Goal: Transaction & Acquisition: Obtain resource

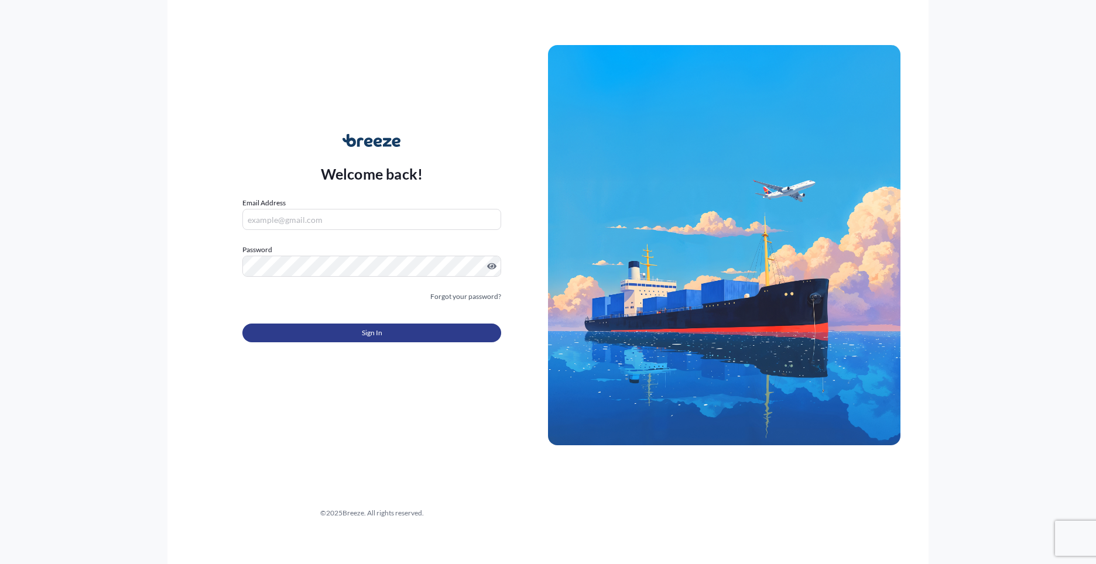
type input "[PERSON_NAME][EMAIL_ADDRESS][PERSON_NAME][DOMAIN_NAME]"
click at [397, 333] on button "Sign In" at bounding box center [371, 333] width 259 height 19
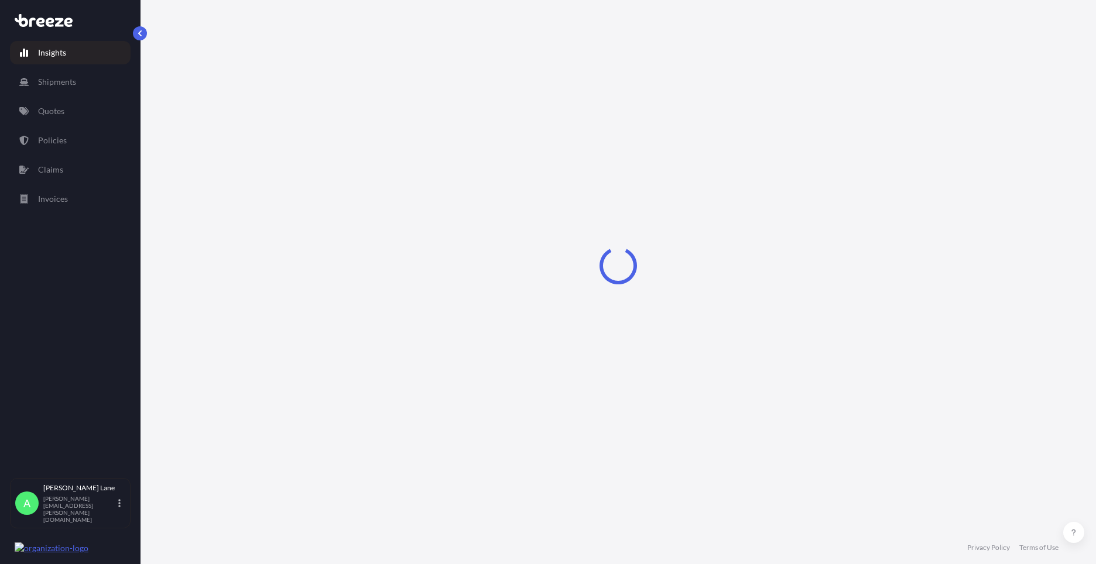
select select "2025"
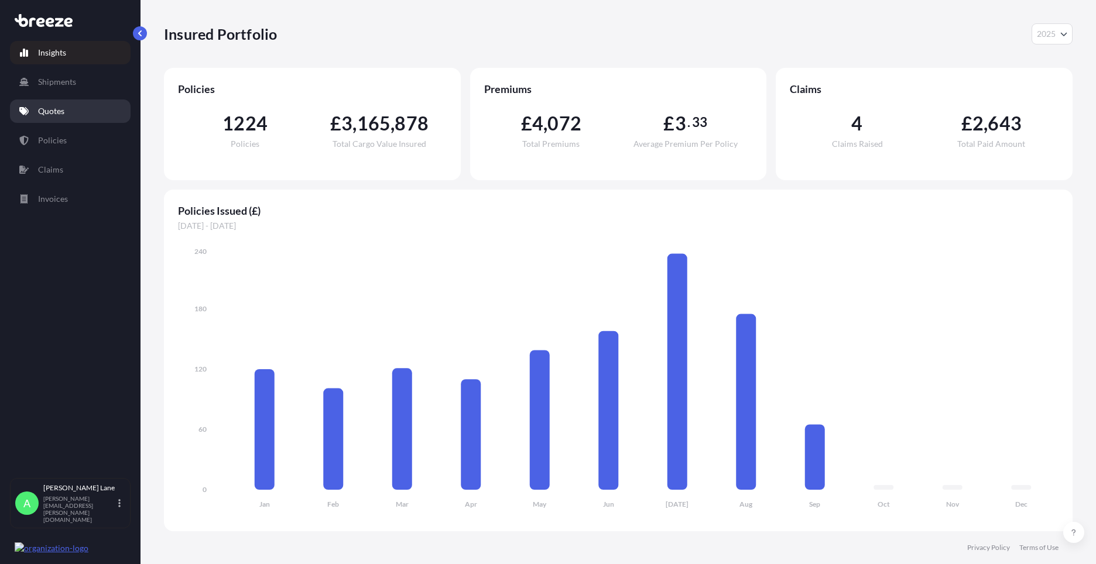
click at [53, 105] on link "Quotes" at bounding box center [70, 111] width 121 height 23
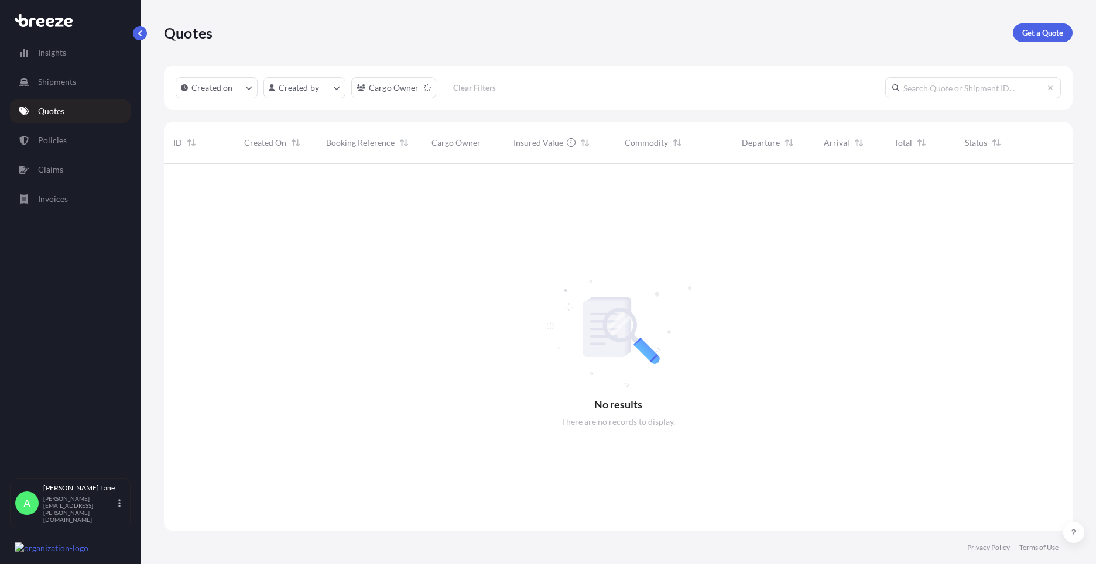
scroll to position [401, 900]
click at [1050, 35] on p "Get a Quote" at bounding box center [1042, 33] width 41 height 12
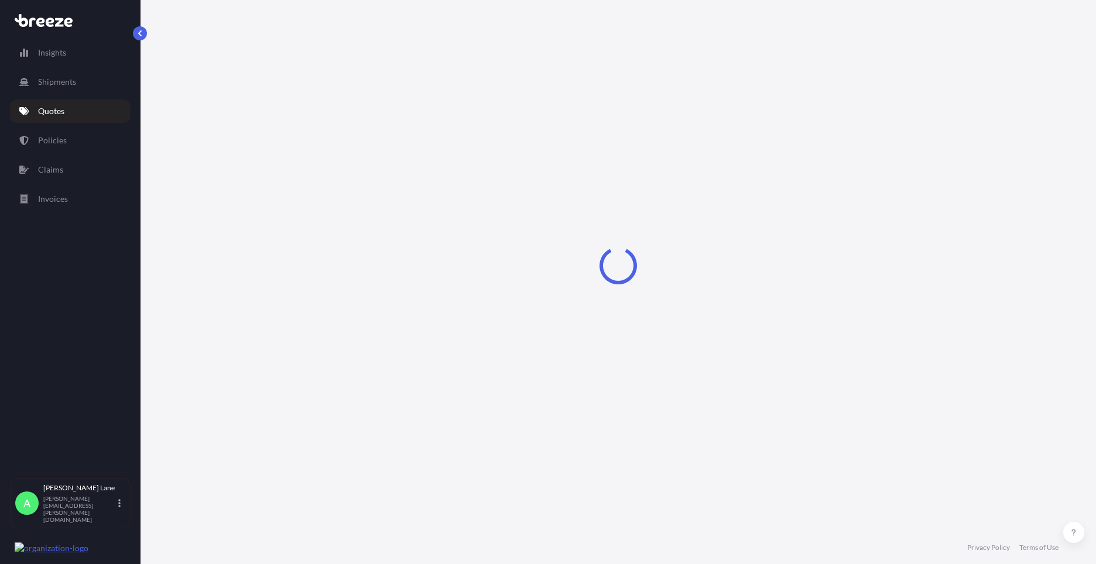
select select "Road"
select select "1"
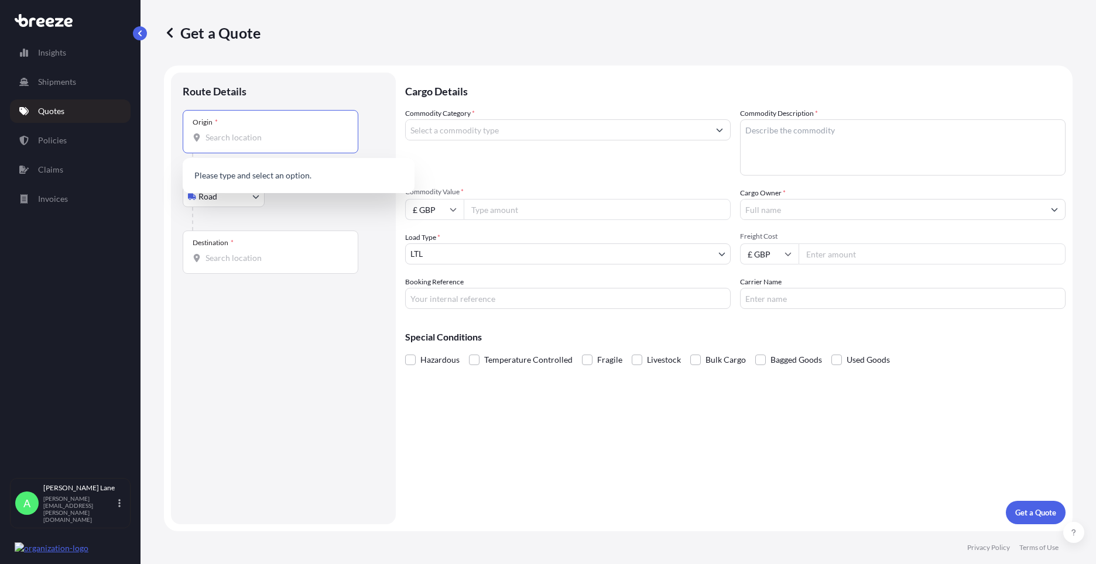
drag, startPoint x: 286, startPoint y: 143, endPoint x: 251, endPoint y: 134, distance: 36.4
click at [251, 134] on input "Origin *" at bounding box center [274, 138] width 138 height 12
paste input "W1U 1FD"
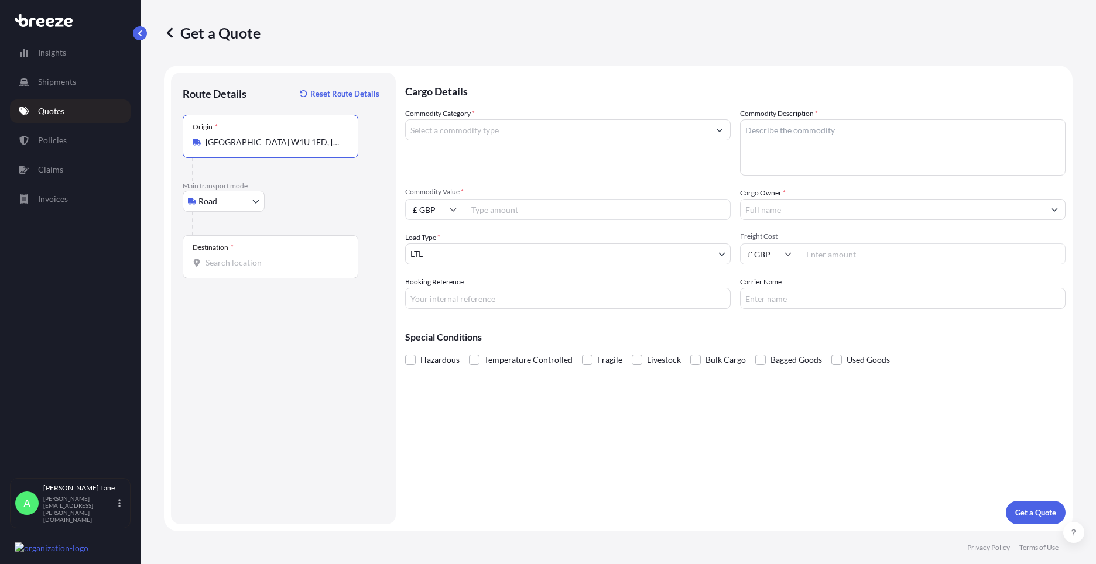
type input "[GEOGRAPHIC_DATA] W1U 1FD, [GEOGRAPHIC_DATA]"
click at [268, 258] on input "Destination *" at bounding box center [274, 263] width 138 height 12
paste input "m2 2jt"
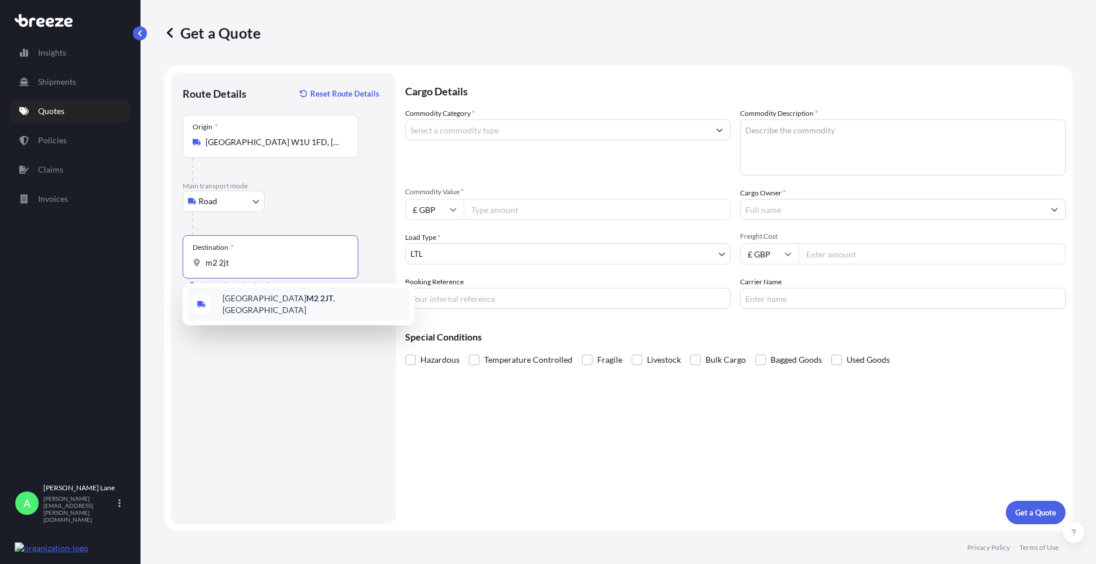
click at [303, 307] on span "Manchester M2 2JT , [GEOGRAPHIC_DATA]" at bounding box center [313, 304] width 183 height 23
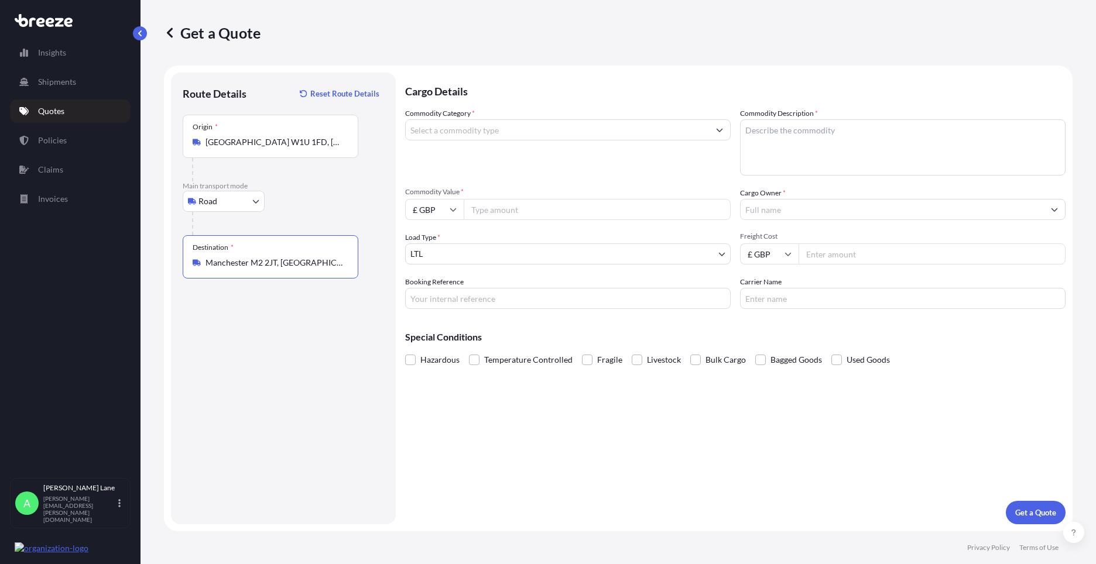
type input "Manchester M2 2JT, [GEOGRAPHIC_DATA]"
click at [485, 131] on input "Commodity Category *" at bounding box center [557, 129] width 303 height 21
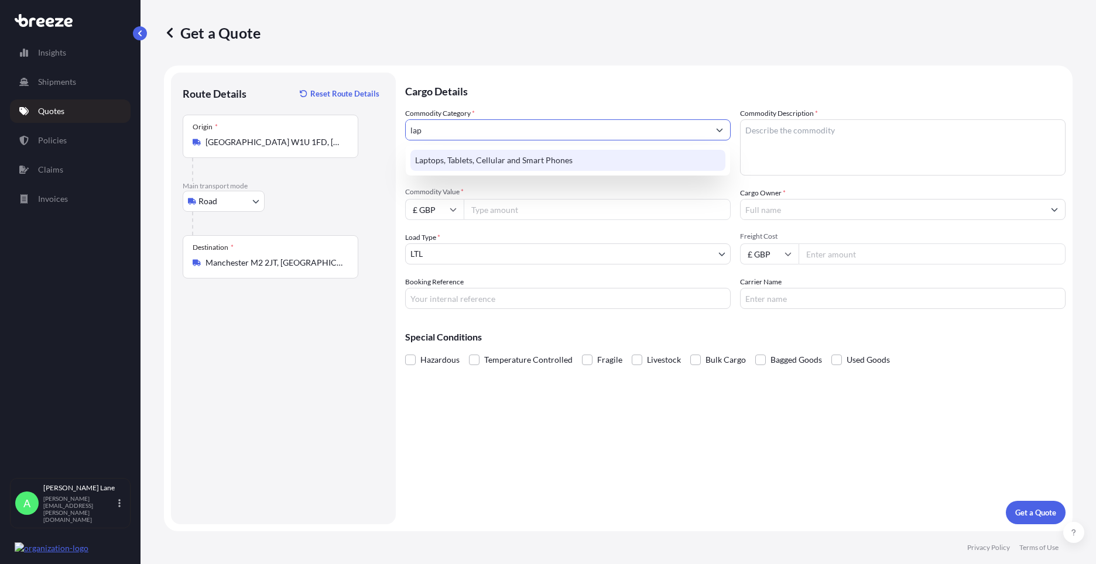
click at [496, 158] on div "Laptops, Tablets, Cellular and Smart Phones" at bounding box center [567, 160] width 315 height 21
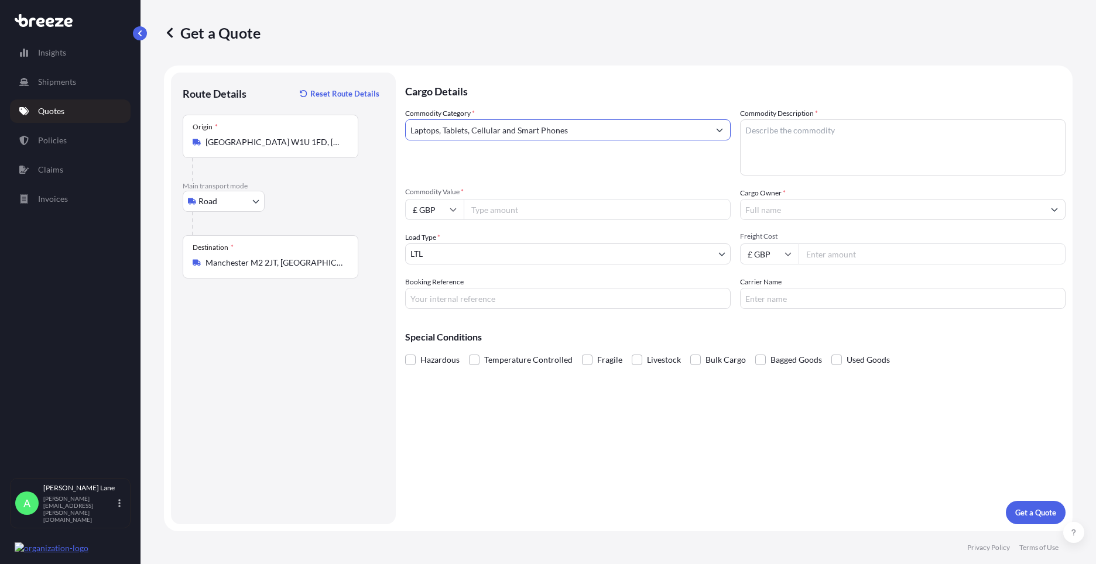
type input "Laptops, Tablets, Cellular and Smart Phones"
click at [496, 211] on input "Commodity Value *" at bounding box center [597, 209] width 267 height 21
type input "1000"
click at [504, 301] on input "Booking Reference" at bounding box center [567, 298] width 325 height 21
paste input "1897194"
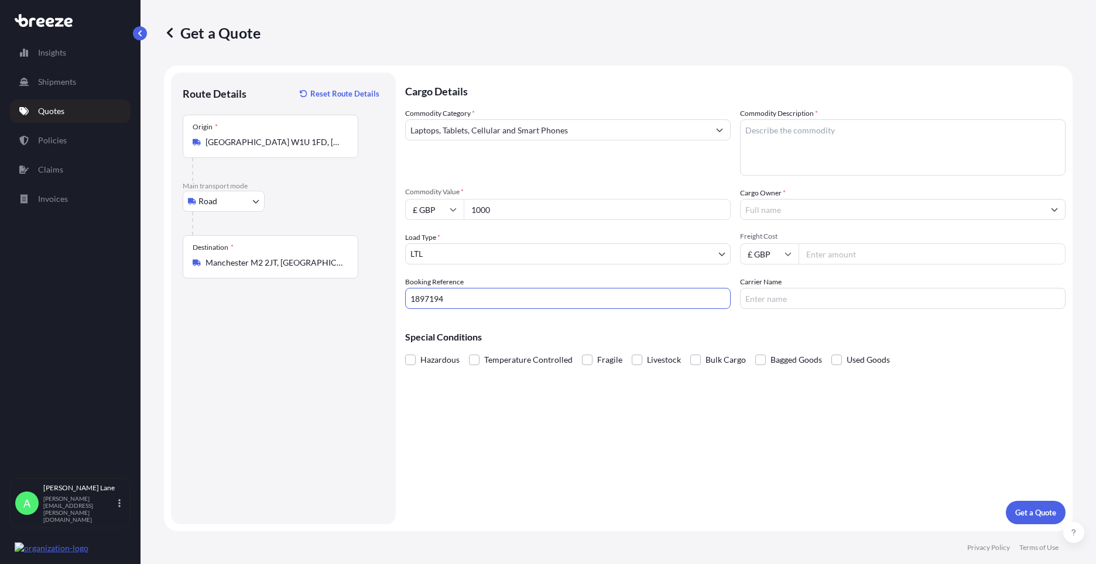
type input "1897194"
click at [769, 164] on textarea "Commodity Description *" at bounding box center [902, 147] width 325 height 56
type textarea "lenovo laptop"
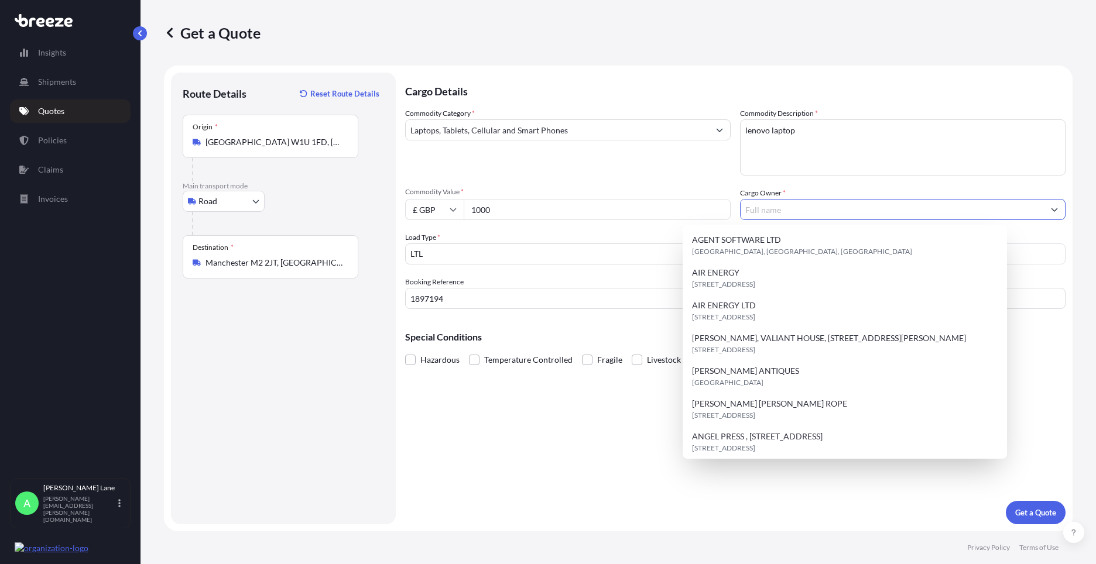
click at [775, 209] on input "Cargo Owner *" at bounding box center [892, 209] width 303 height 21
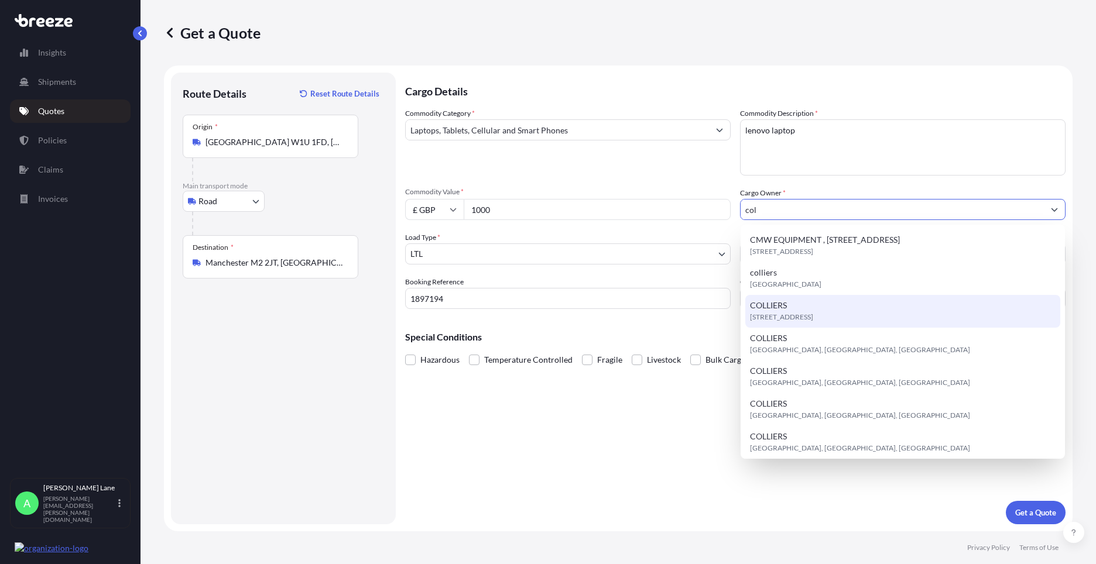
click at [821, 307] on div "[STREET_ADDRESS]" at bounding box center [902, 311] width 315 height 33
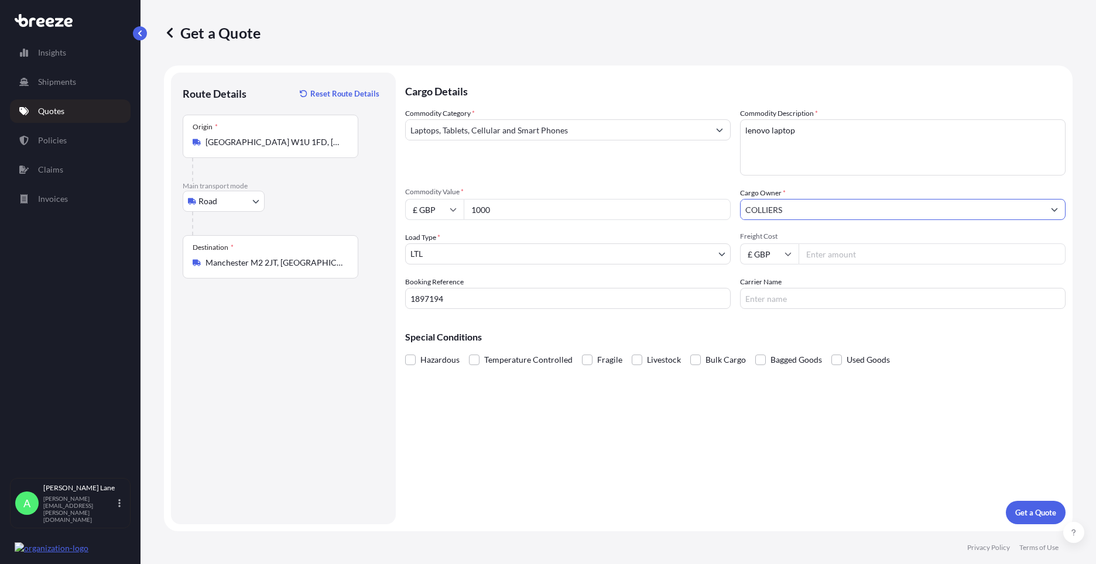
type input "COLLIERS"
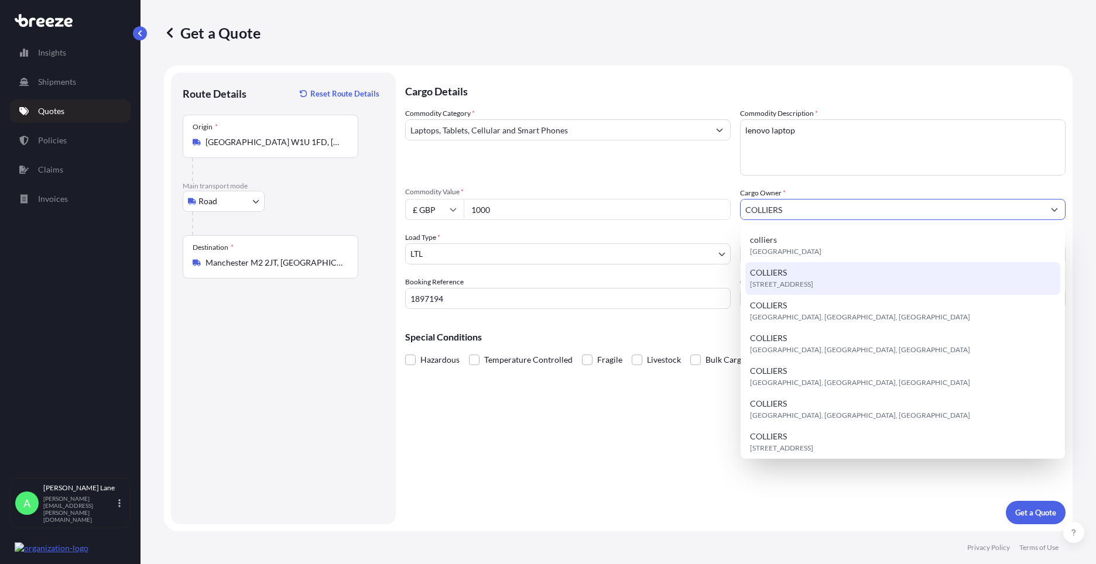
click at [791, 282] on span "[STREET_ADDRESS]" at bounding box center [781, 285] width 63 height 12
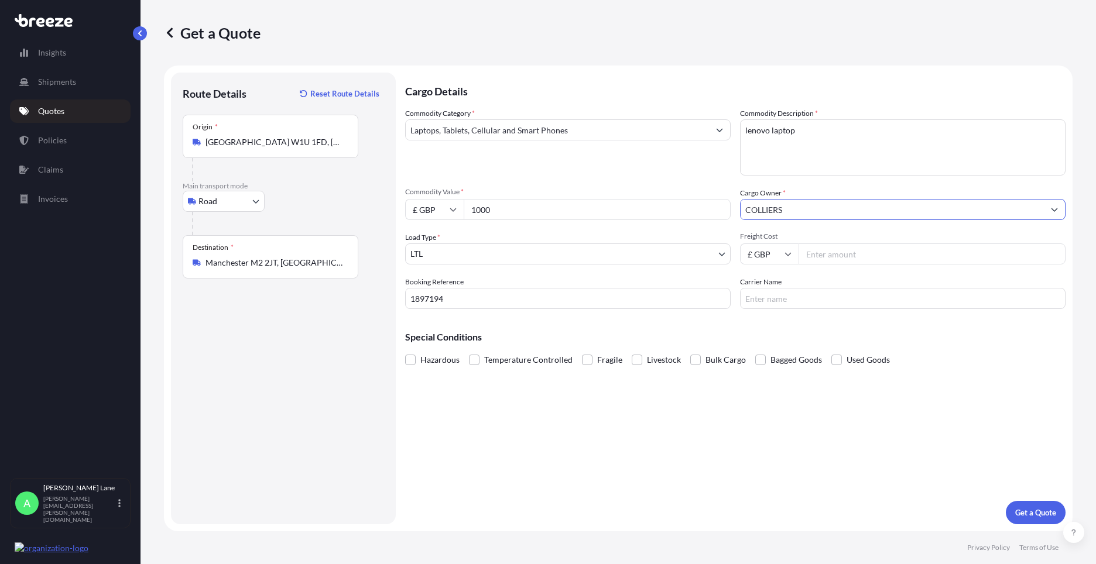
click at [832, 254] on input "Freight Cost" at bounding box center [931, 254] width 267 height 21
type input "29.80"
click at [813, 299] on input "Carrier Name" at bounding box center [902, 298] width 325 height 21
type input "fedex"
drag, startPoint x: 649, startPoint y: 438, endPoint x: 671, endPoint y: 441, distance: 22.4
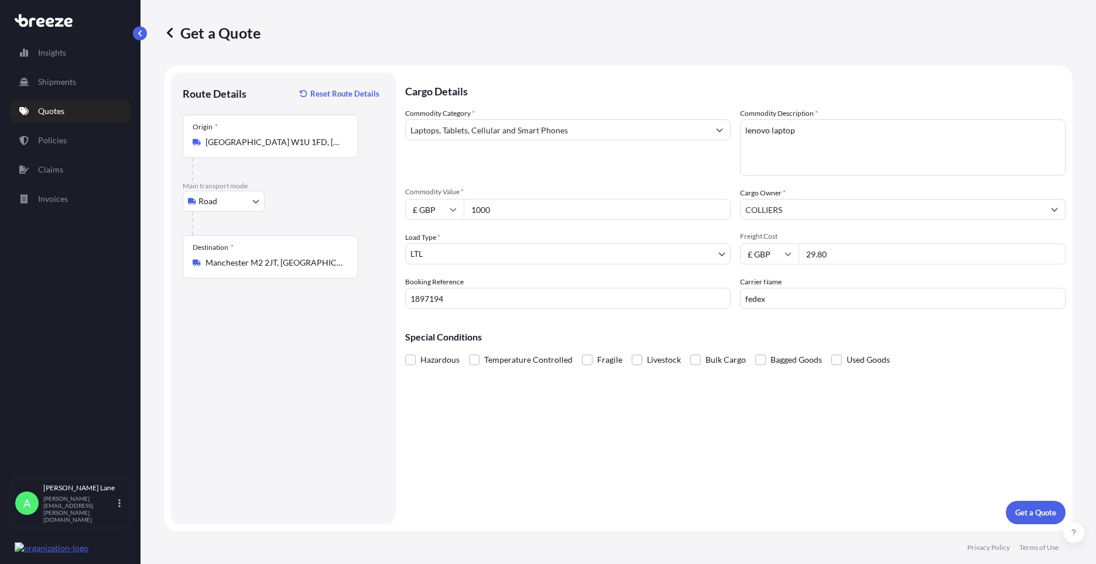
click at [648, 438] on div "Cargo Details Commodity Category * Laptops, Tablets, Cellular and Smart Phones …" at bounding box center [735, 299] width 660 height 452
click at [1046, 512] on p "Get a Quote" at bounding box center [1035, 513] width 41 height 12
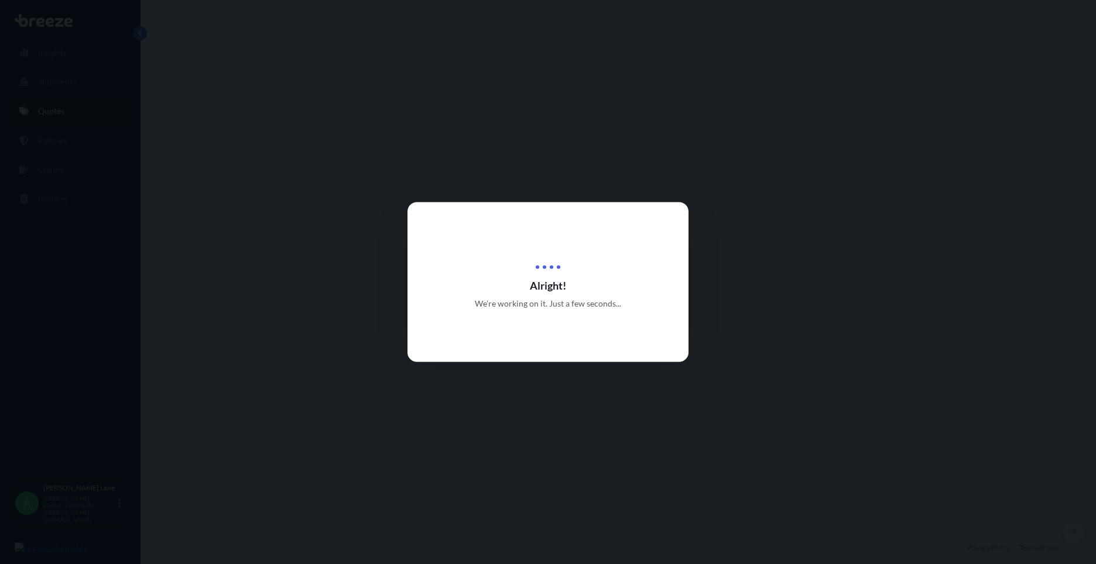
select select "Road"
select select "1"
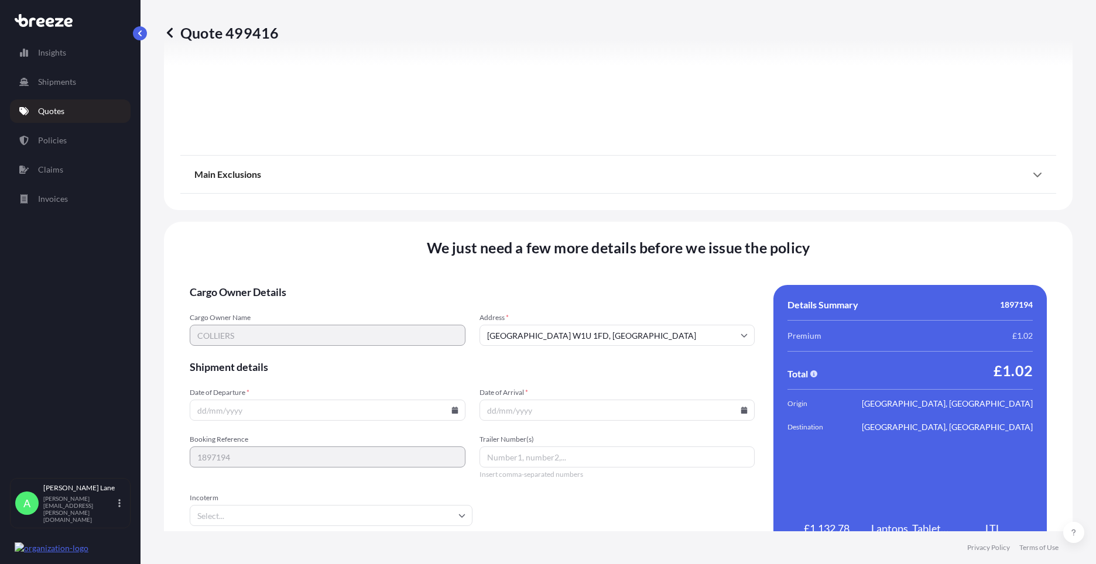
scroll to position [1294, 0]
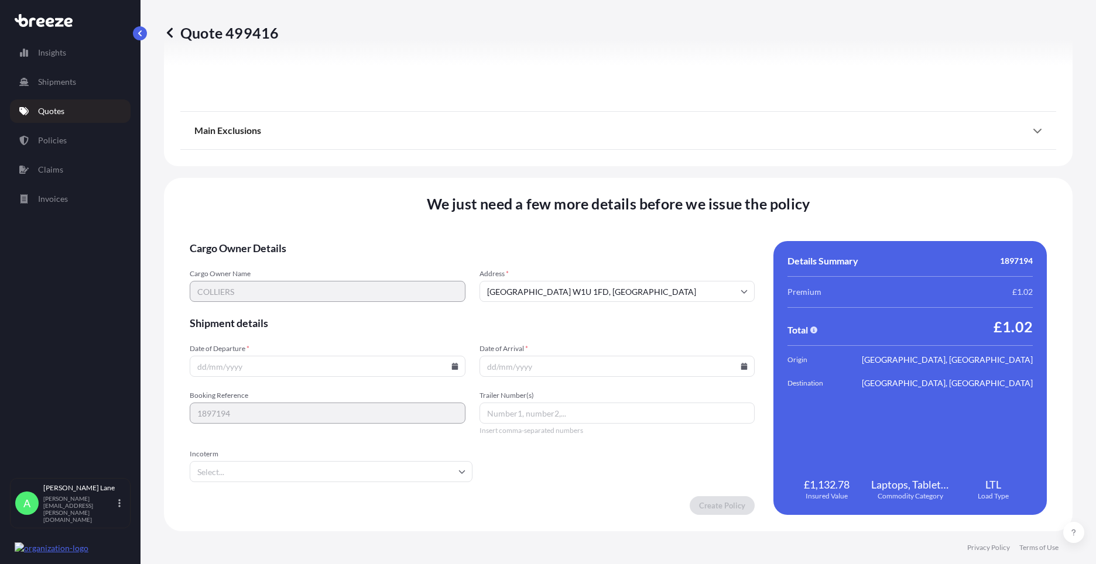
click at [453, 475] on input "Incoterm" at bounding box center [331, 471] width 283 height 21
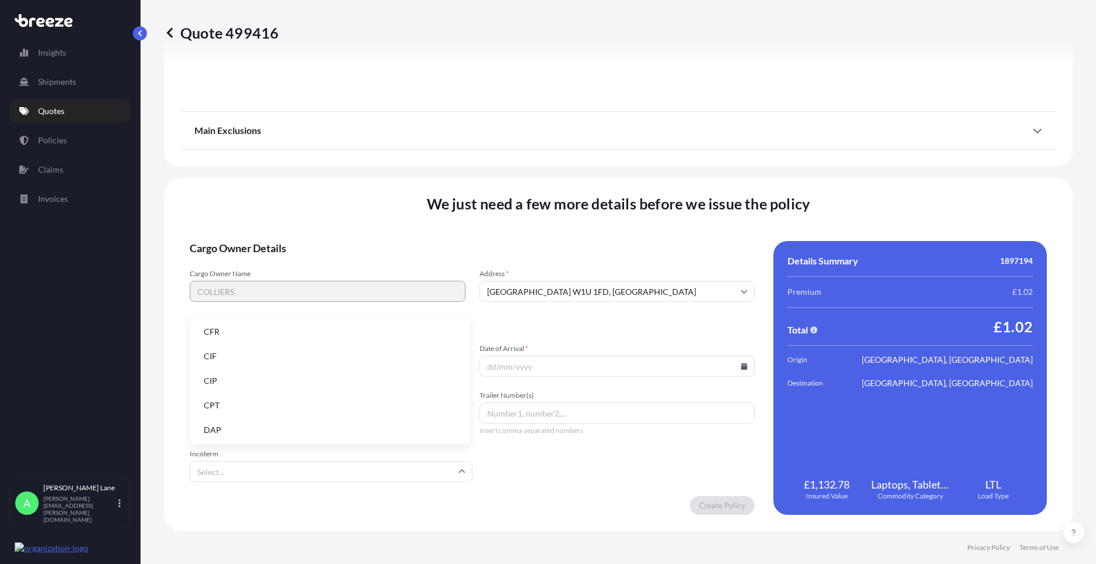
click at [325, 431] on li "DAP" at bounding box center [329, 430] width 270 height 22
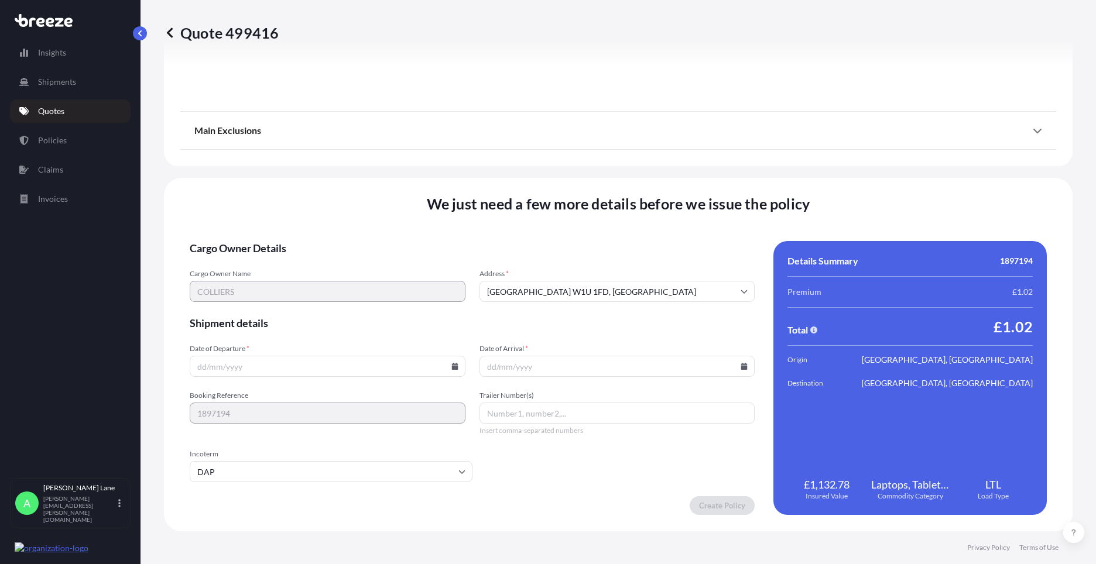
click at [453, 367] on icon at bounding box center [454, 366] width 6 height 7
click at [353, 263] on button "19" at bounding box center [353, 262] width 19 height 19
type input "[DATE]"
click at [741, 367] on icon at bounding box center [744, 366] width 6 height 7
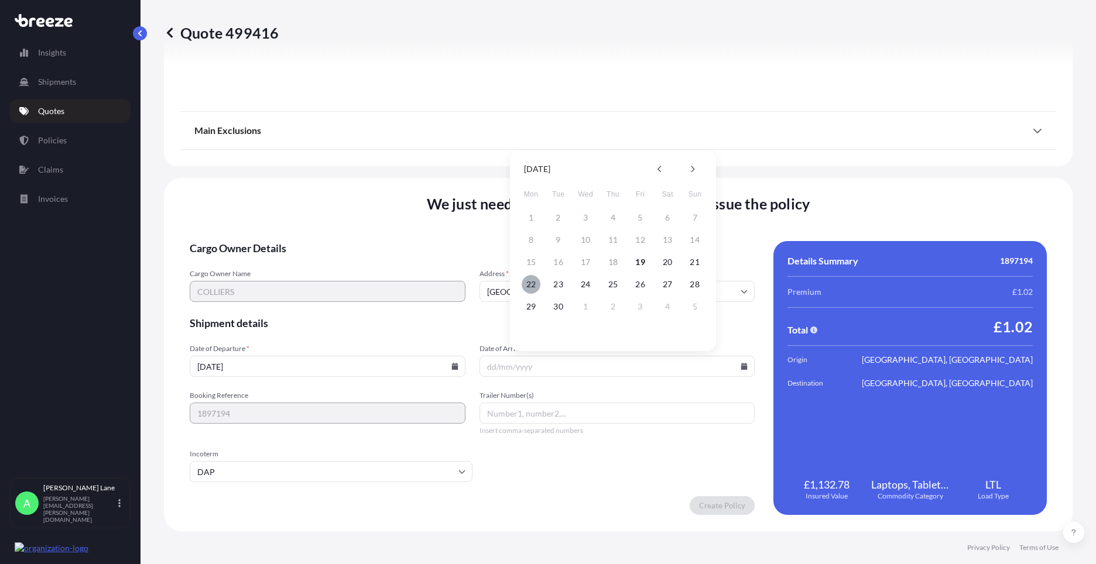
click at [532, 285] on button "22" at bounding box center [531, 284] width 19 height 19
type input "[DATE]"
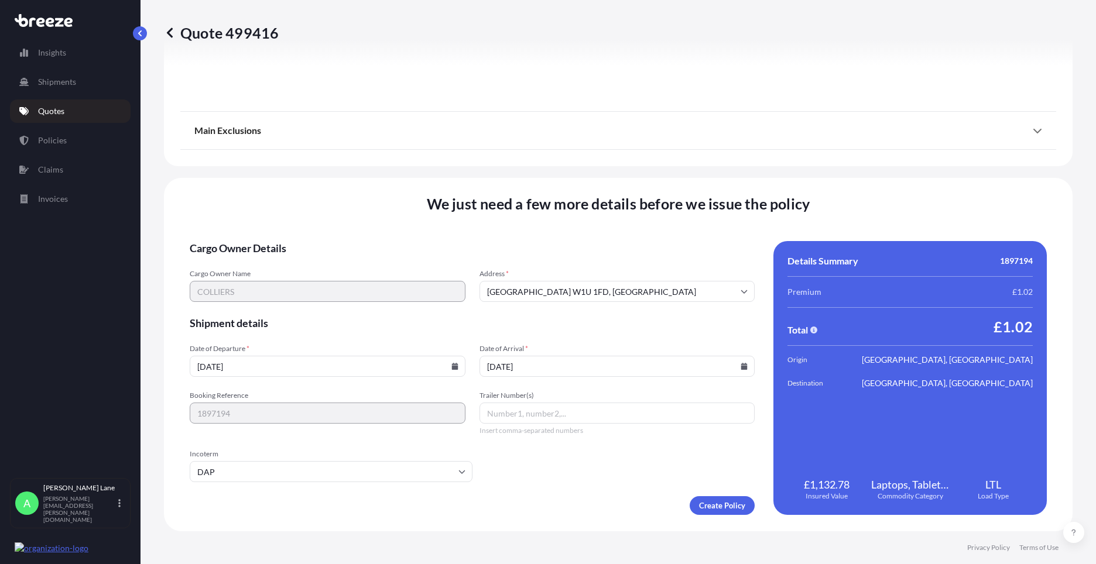
paste input "393376043490"
type input "393376043490"
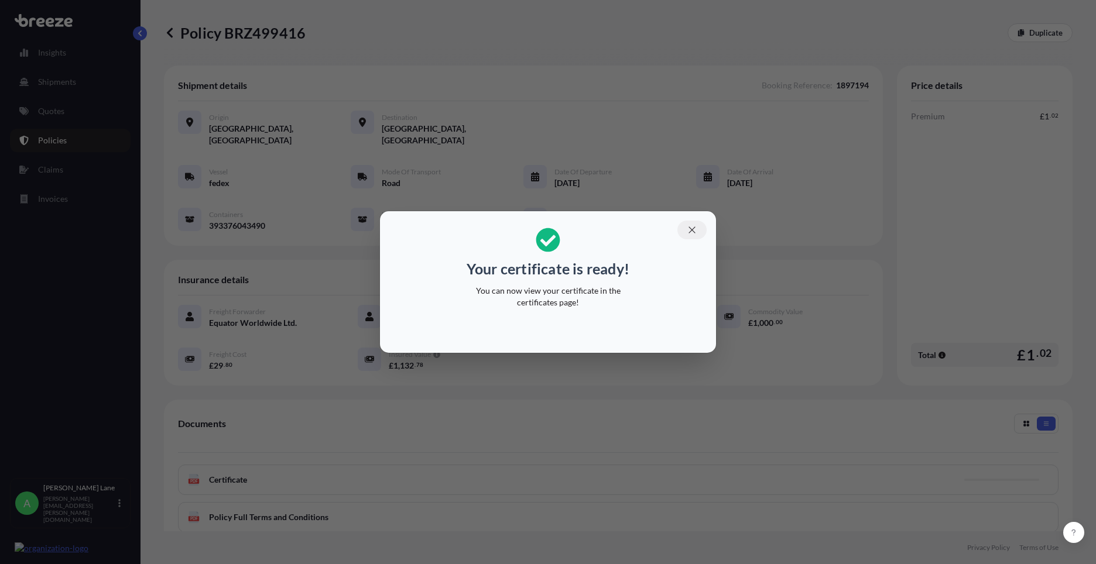
click at [697, 229] on button "button" at bounding box center [691, 230] width 29 height 19
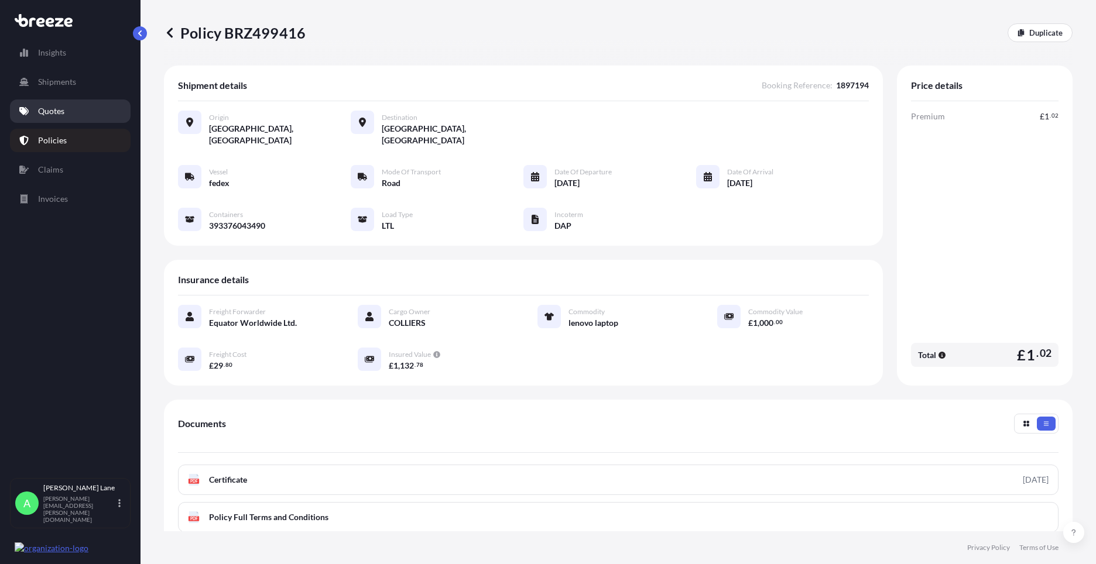
click at [64, 116] on p "Quotes" at bounding box center [51, 111] width 26 height 12
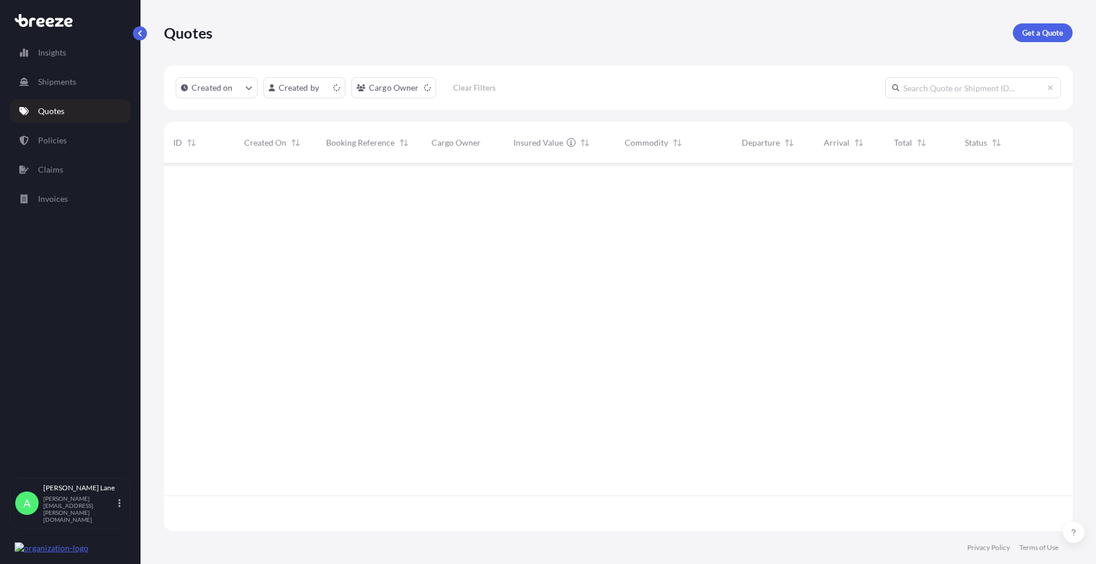
scroll to position [365, 900]
click at [1059, 25] on link "Get a Quote" at bounding box center [1043, 32] width 60 height 19
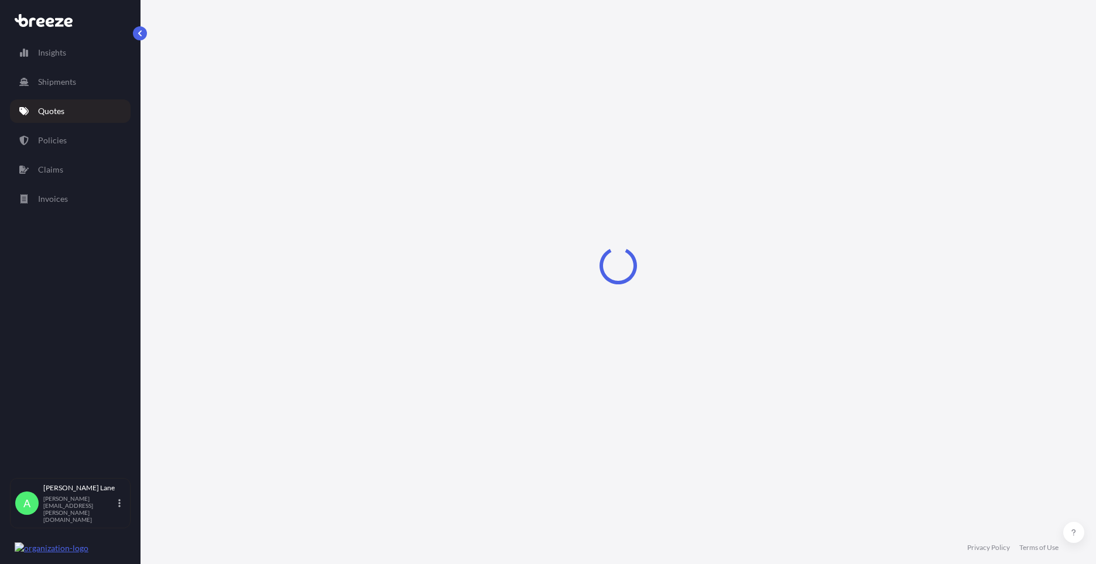
select select "Road"
select select "1"
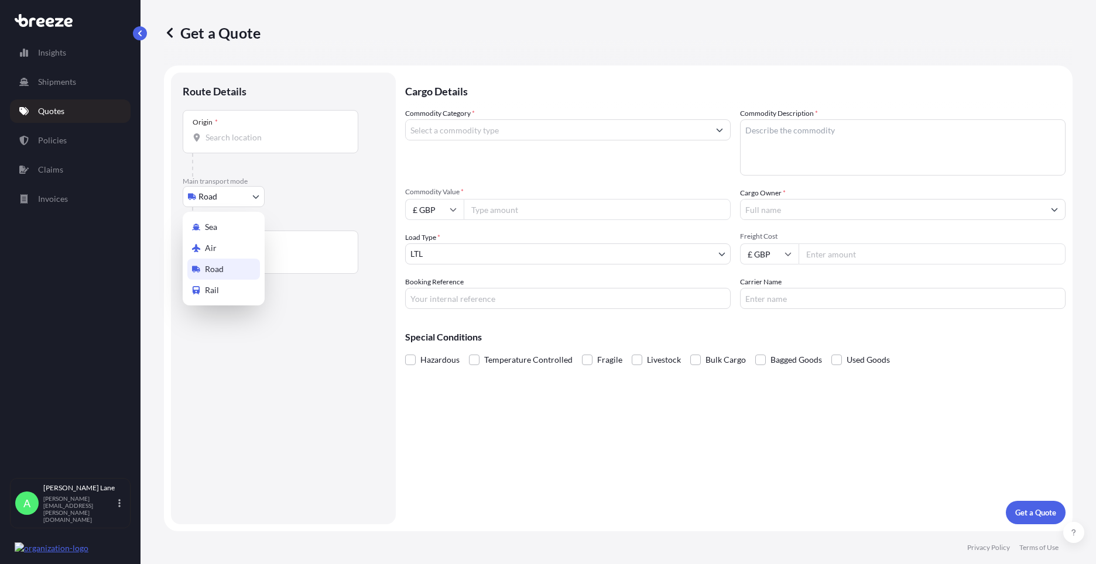
click at [229, 202] on body "Insights Shipments Quotes Policies Claims Invoices A [PERSON_NAME] [PERSON_NAME…" at bounding box center [548, 282] width 1096 height 564
click at [212, 251] on span "Air" at bounding box center [211, 248] width 12 height 12
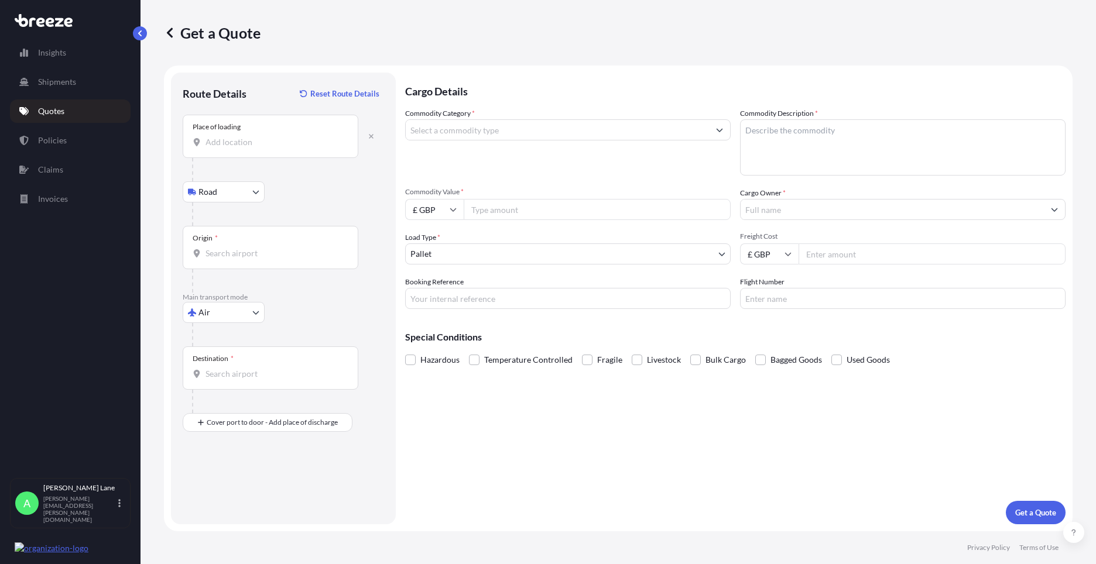
click at [276, 139] on input "Place of loading" at bounding box center [274, 142] width 138 height 12
click at [248, 184] on p "Please type and select an option." at bounding box center [298, 180] width 222 height 26
click at [240, 196] on body "0 options available. Insights Shipments Quotes Policies Claims Invoices A [PERS…" at bounding box center [548, 282] width 1096 height 564
select select "Road"
drag, startPoint x: 284, startPoint y: 131, endPoint x: 350, endPoint y: 279, distance: 162.2
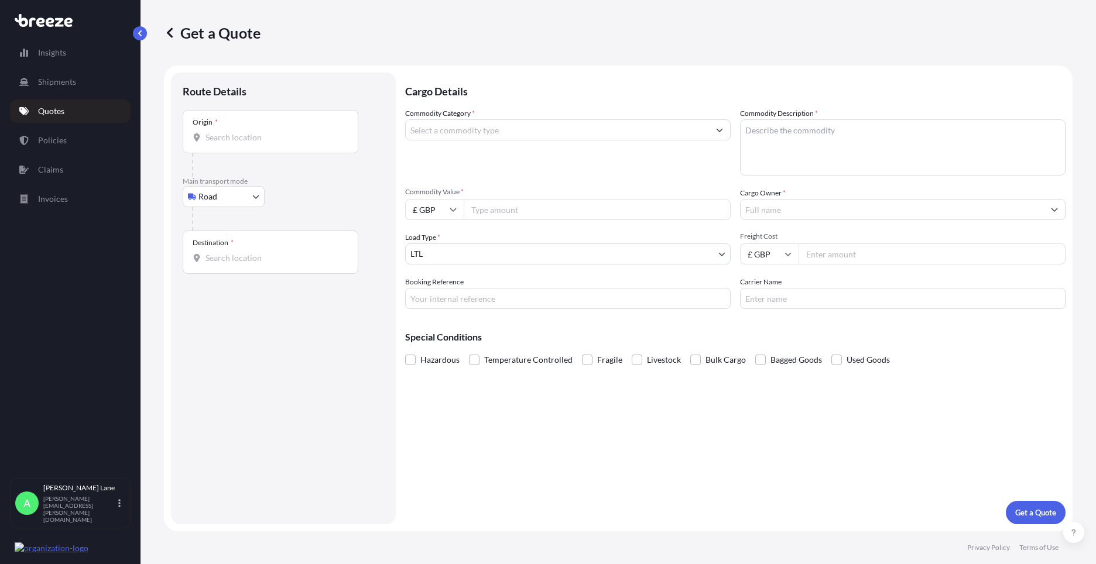
click at [284, 131] on div "Origin *" at bounding box center [271, 131] width 176 height 43
click at [284, 132] on input "Origin *" at bounding box center [274, 138] width 138 height 12
paste input "N1 3QP"
type input "London N1 3QP, [GEOGRAPHIC_DATA]"
click at [282, 262] on input "Destination *" at bounding box center [274, 263] width 138 height 12
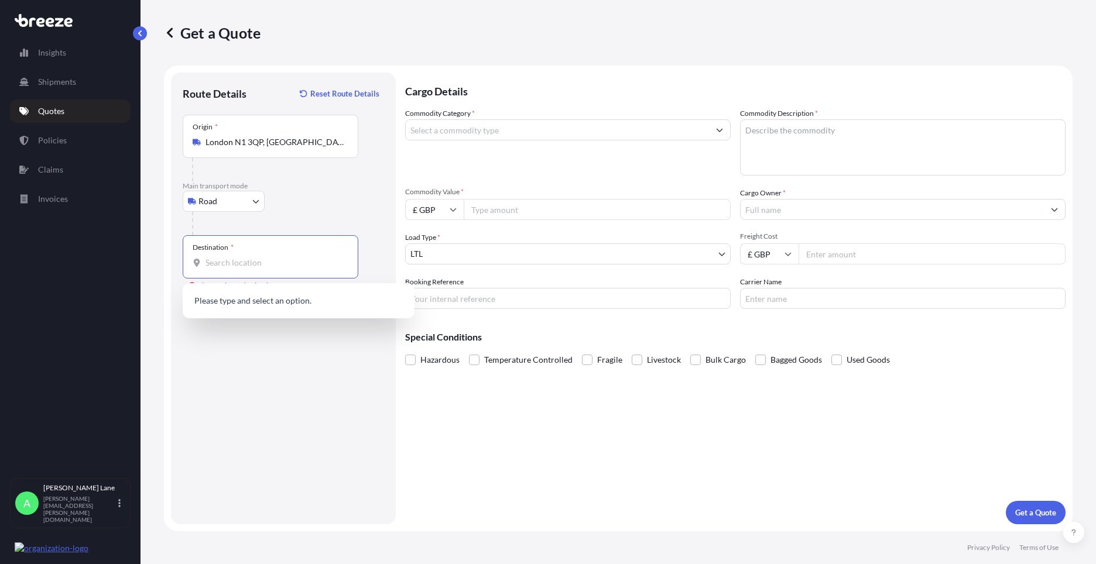
paste input "MELLE"
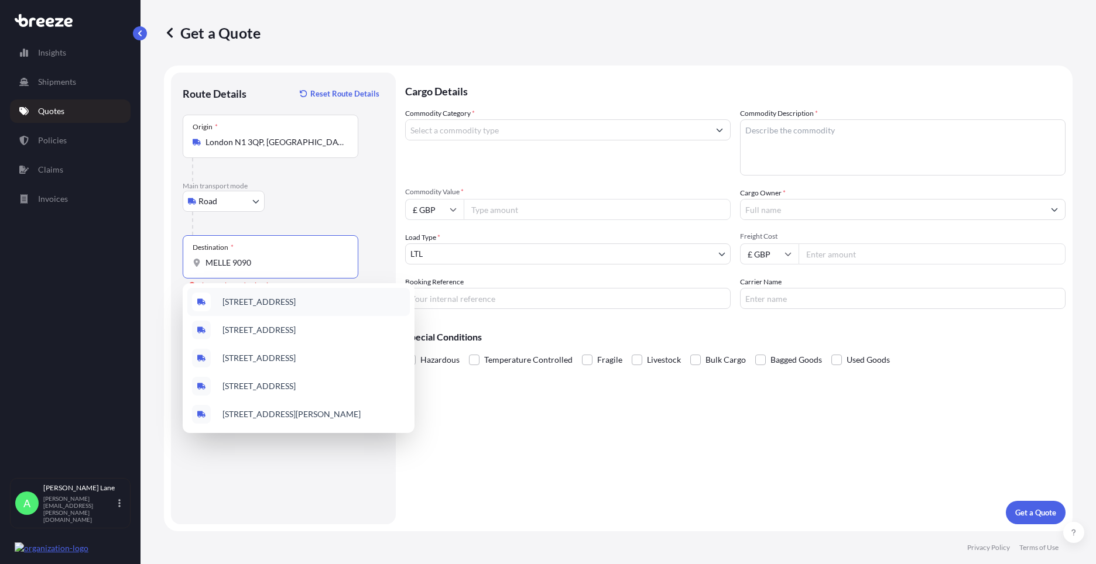
click at [296, 306] on span "[STREET_ADDRESS]" at bounding box center [258, 302] width 73 height 12
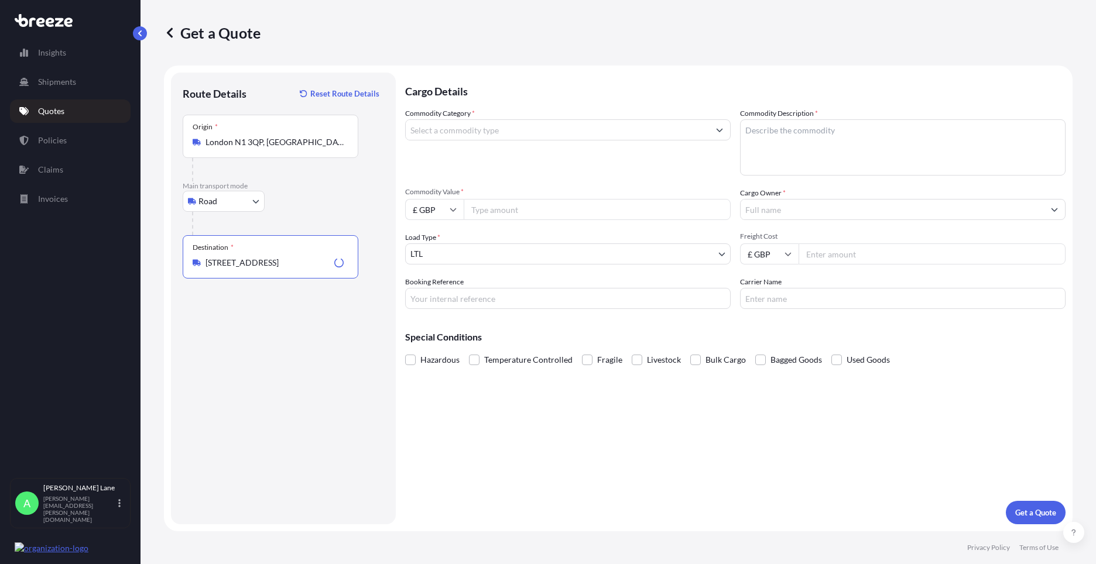
type input "[STREET_ADDRESS]"
click at [482, 138] on input "Commodity Category *" at bounding box center [557, 129] width 303 height 21
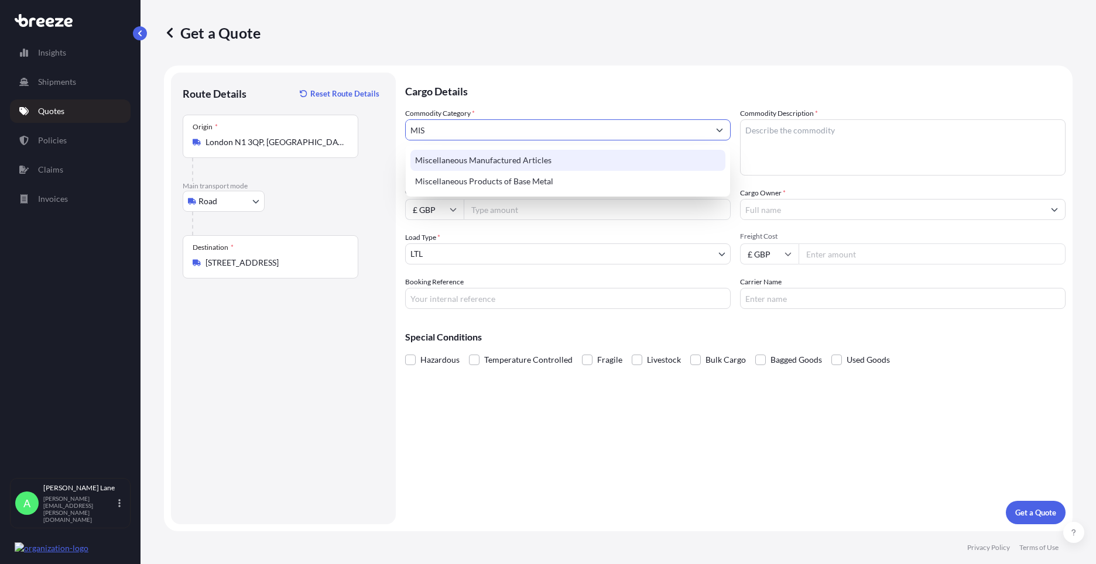
click at [489, 156] on div "Miscellaneous Manufactured Articles" at bounding box center [567, 160] width 315 height 21
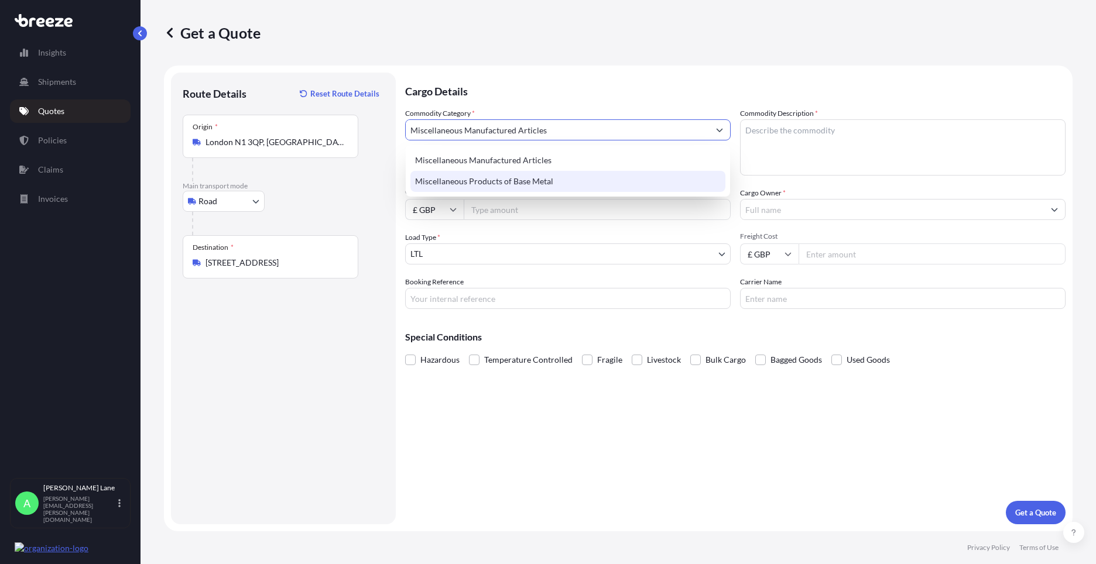
type input "Miscellaneous Manufactured Articles"
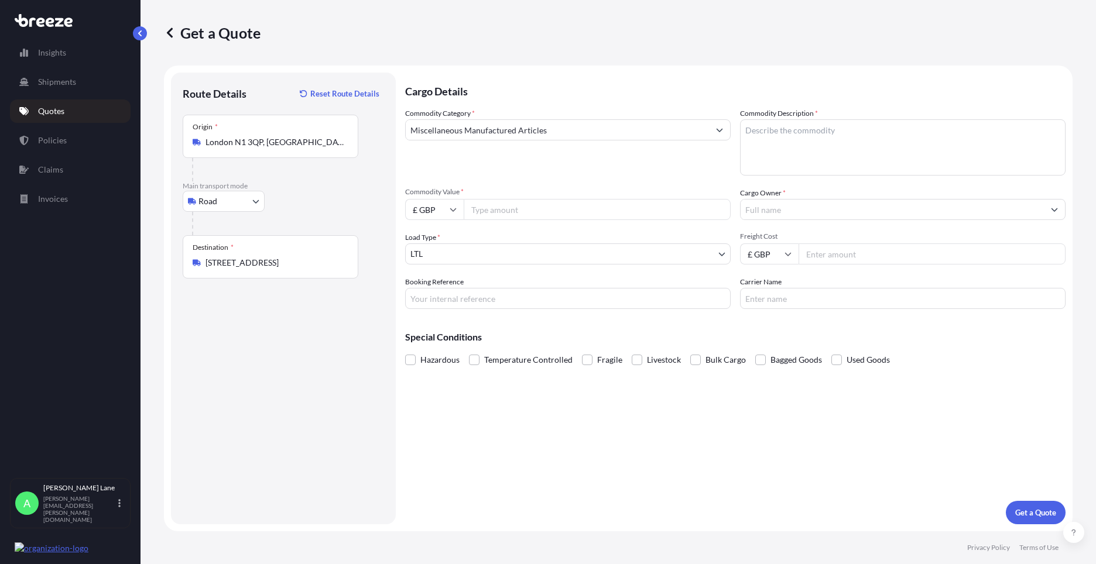
click at [500, 197] on div "Commodity Value * £ GBP" at bounding box center [567, 203] width 325 height 33
click at [524, 212] on input "Commodity Value *" at bounding box center [597, 209] width 267 height 21
type input "100"
click at [441, 216] on input "£ GBP" at bounding box center [434, 209] width 59 height 21
click at [439, 245] on div "€ EUR" at bounding box center [434, 242] width 49 height 22
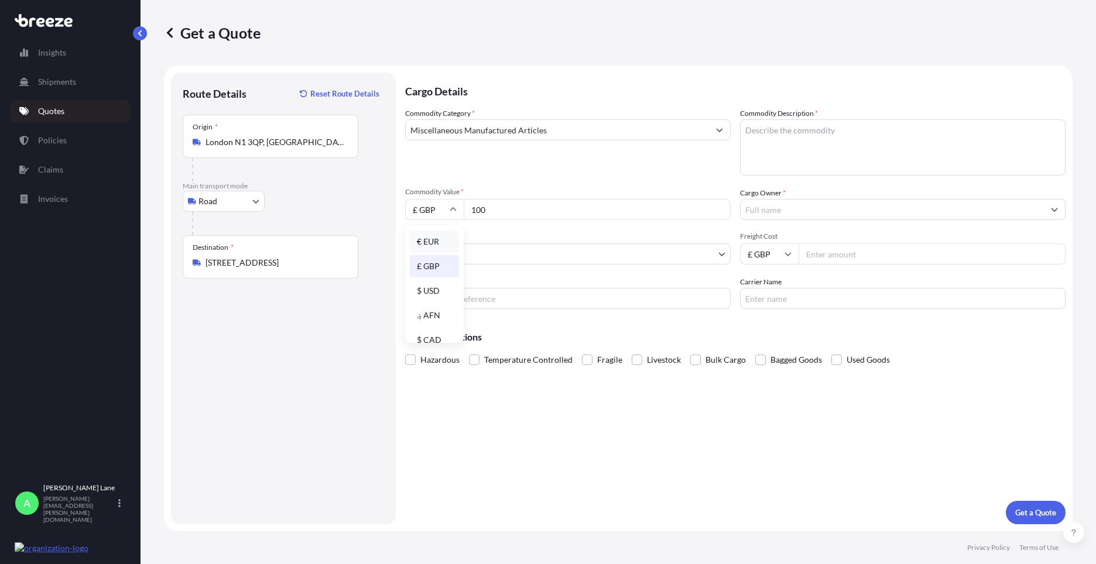
type input "€ EUR"
drag, startPoint x: 465, startPoint y: 293, endPoint x: 465, endPoint y: 300, distance: 6.4
click at [465, 293] on input "Booking Reference" at bounding box center [567, 298] width 325 height 21
paste input "1897213"
type input "1897213"
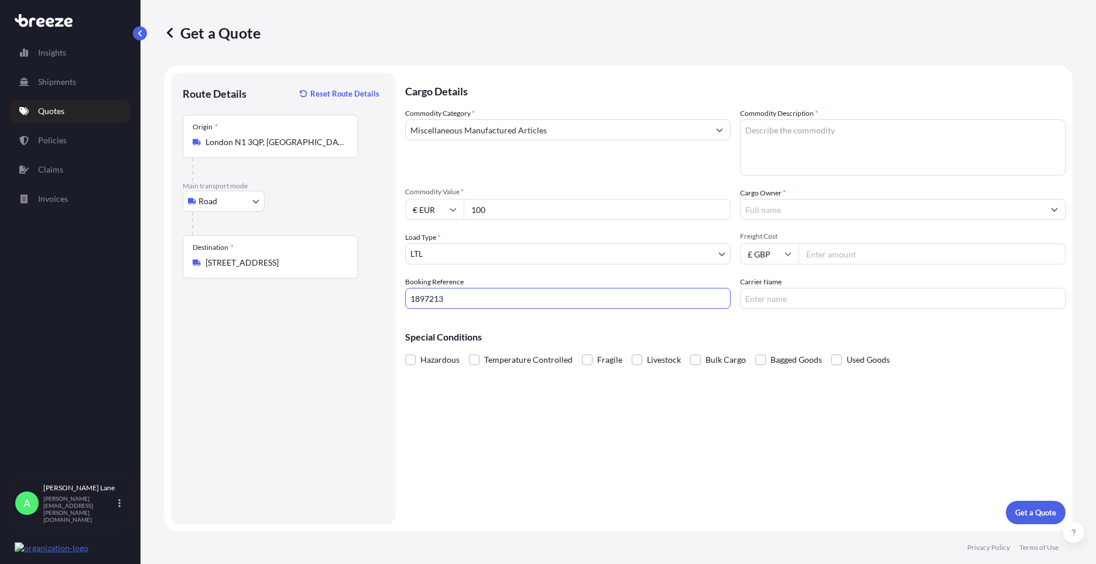
click at [798, 158] on textarea "Commodity Description *" at bounding box center [902, 147] width 325 height 56
paste textarea "DRAPED CORSET W OFF SHOULDER DETAIL"
type textarea "DRAPED CORSET W OFF SHOULDER DETAIL"
click at [791, 207] on input "Cargo Owner *" at bounding box center [892, 209] width 303 height 21
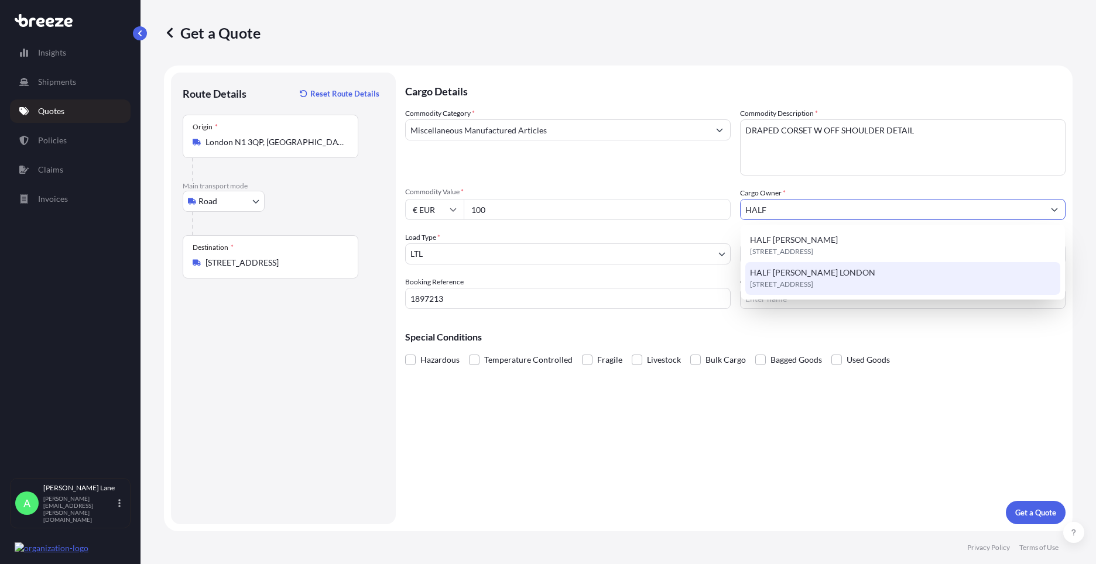
click at [801, 283] on span "[STREET_ADDRESS]" at bounding box center [781, 285] width 63 height 12
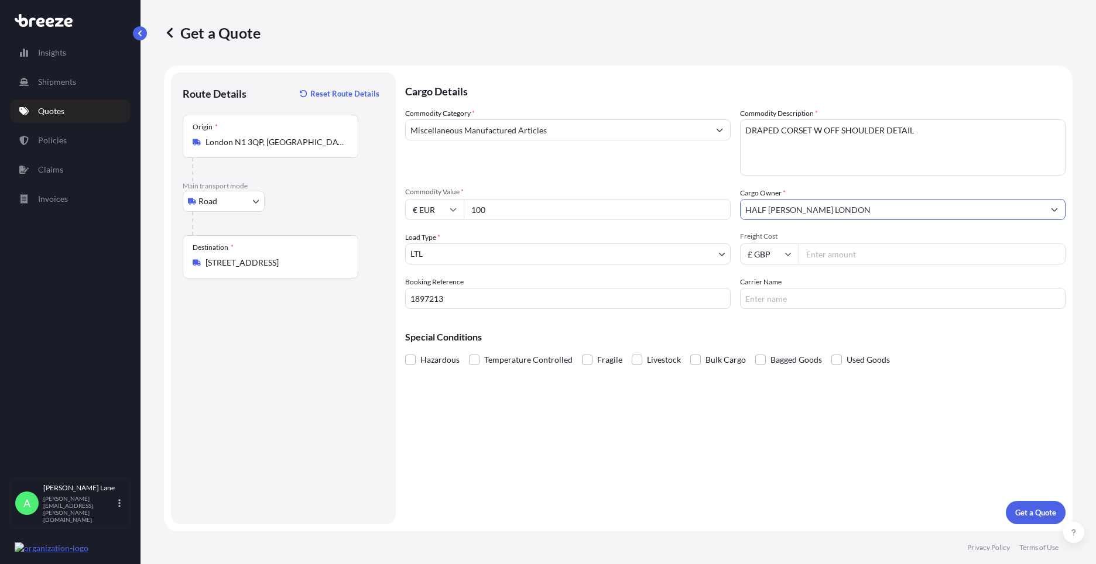
type input "HALF [PERSON_NAME] LONDON"
click at [828, 255] on input "Freight Cost" at bounding box center [931, 254] width 267 height 21
type input "17.95"
click at [777, 304] on input "Carrier Name" at bounding box center [902, 298] width 325 height 21
type input "FEDEX"
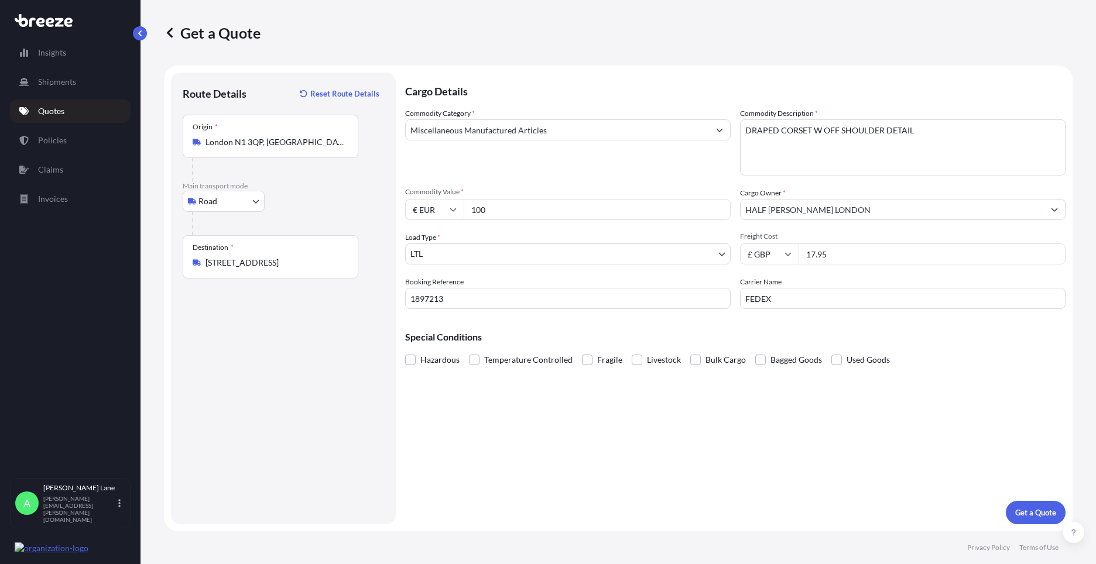
click at [662, 394] on div "Cargo Details Commodity Category * Miscellaneous Manufactured Articles Commodit…" at bounding box center [735, 299] width 660 height 452
click at [1026, 516] on p "Get a Quote" at bounding box center [1035, 513] width 41 height 12
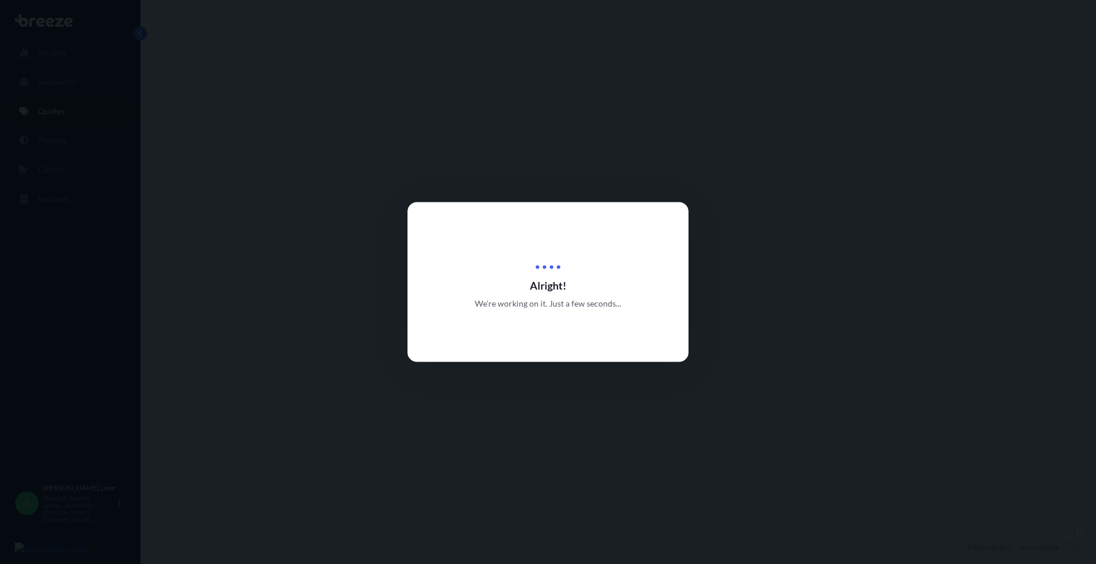
select select "Road"
select select "1"
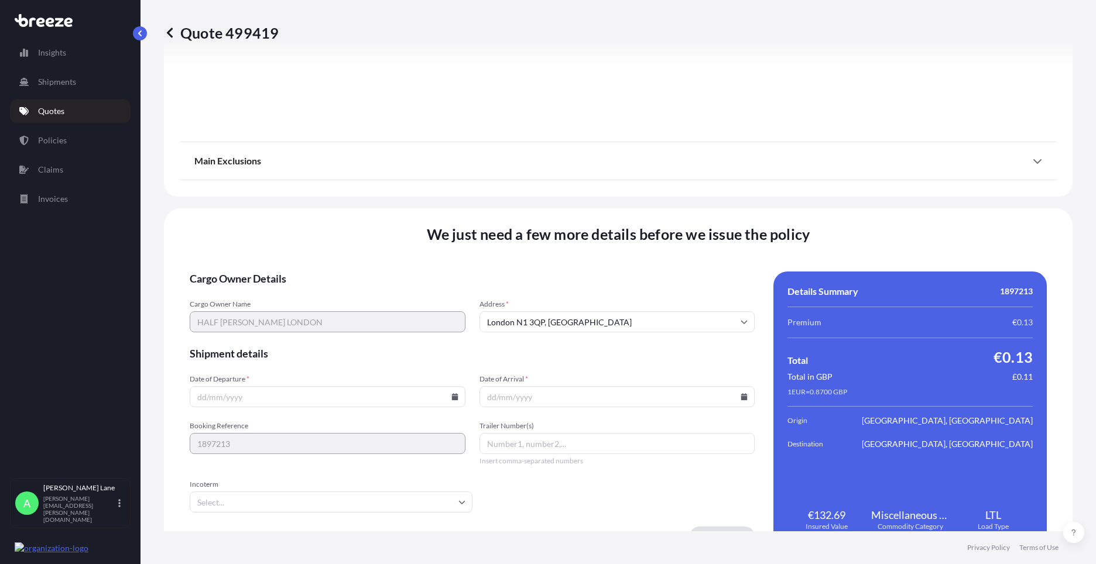
scroll to position [1294, 0]
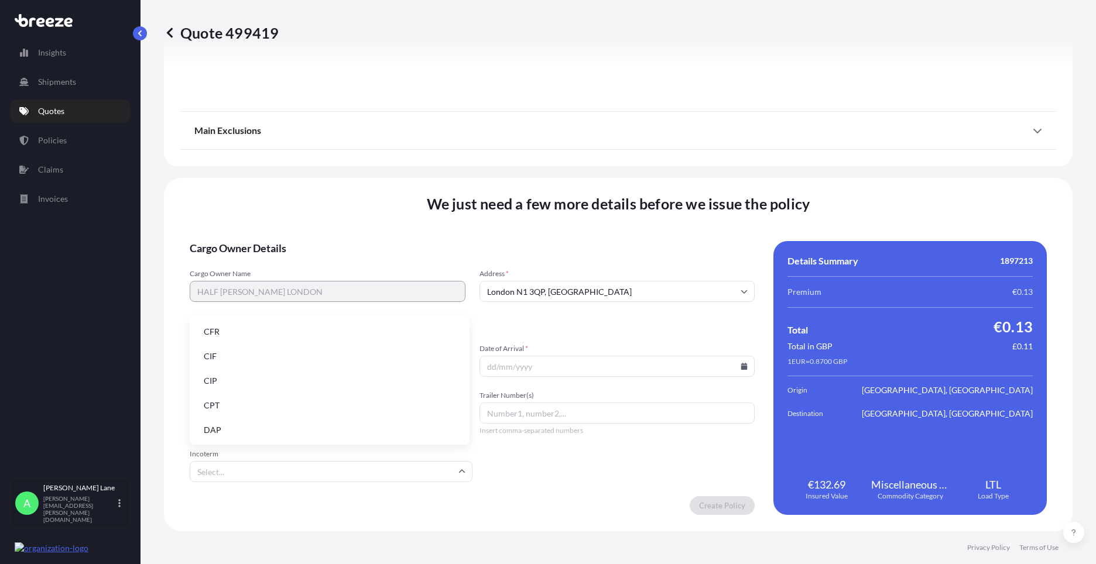
click at [424, 474] on input "Incoterm" at bounding box center [331, 471] width 283 height 21
click at [266, 421] on li "DAP" at bounding box center [329, 430] width 270 height 22
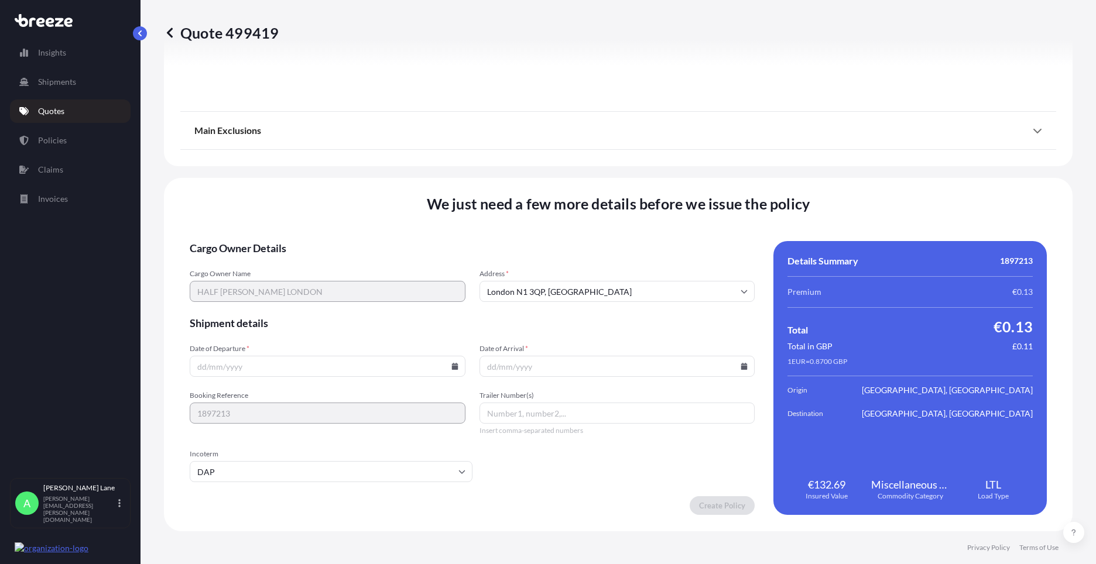
click at [455, 366] on input "Date of Departure *" at bounding box center [328, 366] width 276 height 21
click at [453, 369] on icon at bounding box center [454, 366] width 6 height 7
click at [355, 262] on button "19" at bounding box center [353, 262] width 19 height 19
type input "[DATE]"
paste input "393377711755"
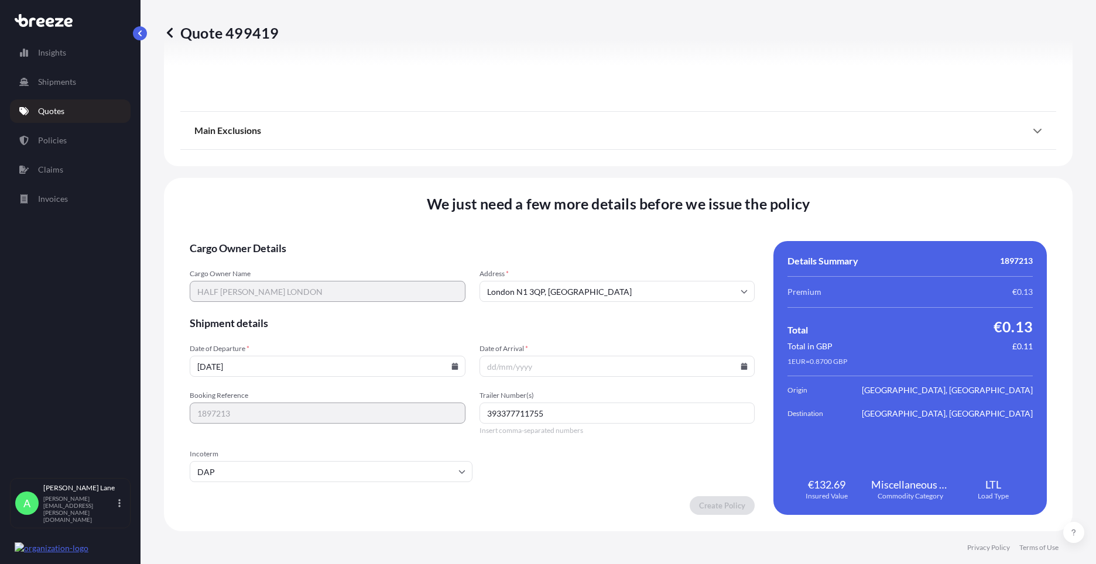
type input "393377711755"
click at [733, 368] on input "Date of Arrival *" at bounding box center [617, 366] width 276 height 21
click at [741, 368] on icon at bounding box center [744, 366] width 6 height 7
click at [526, 283] on button "22" at bounding box center [531, 284] width 19 height 19
click at [741, 362] on input "[DATE]" at bounding box center [617, 366] width 276 height 21
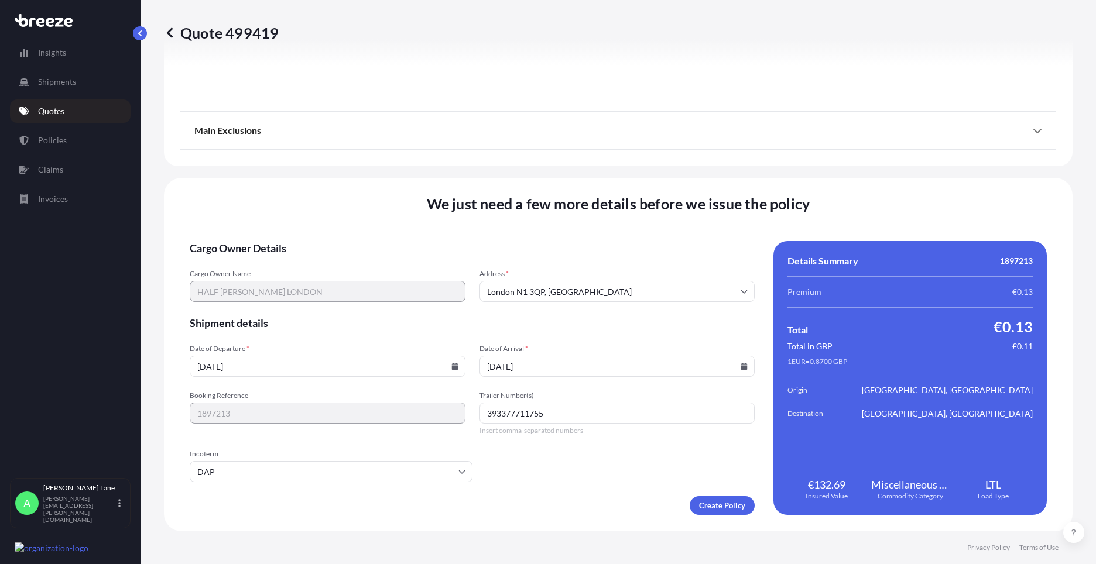
click at [741, 364] on icon at bounding box center [744, 366] width 6 height 7
click at [557, 285] on button "23" at bounding box center [558, 284] width 19 height 19
type input "[DATE]"
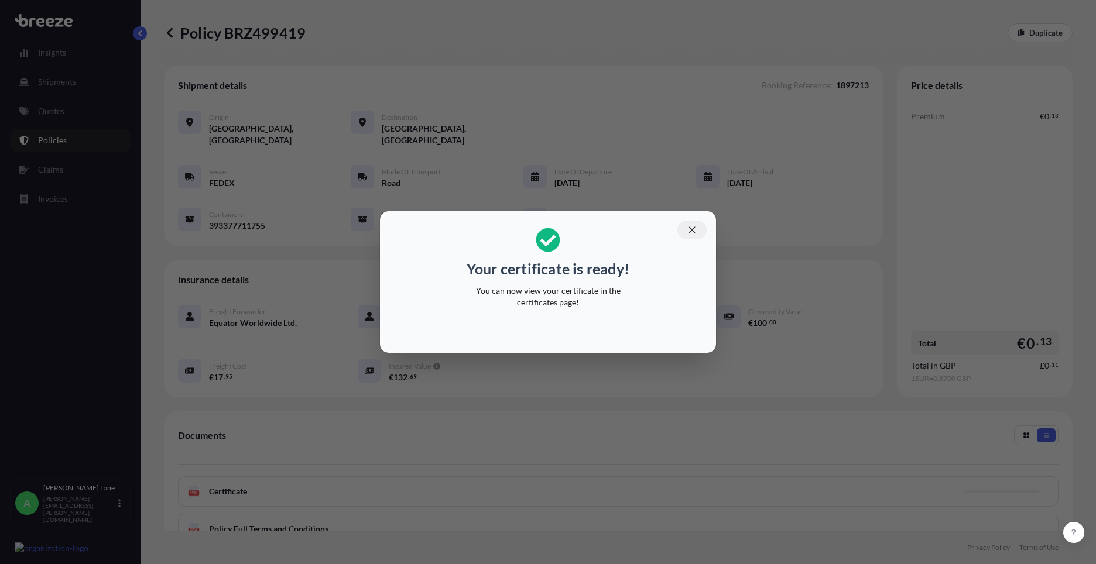
click at [698, 229] on button "button" at bounding box center [691, 230] width 29 height 19
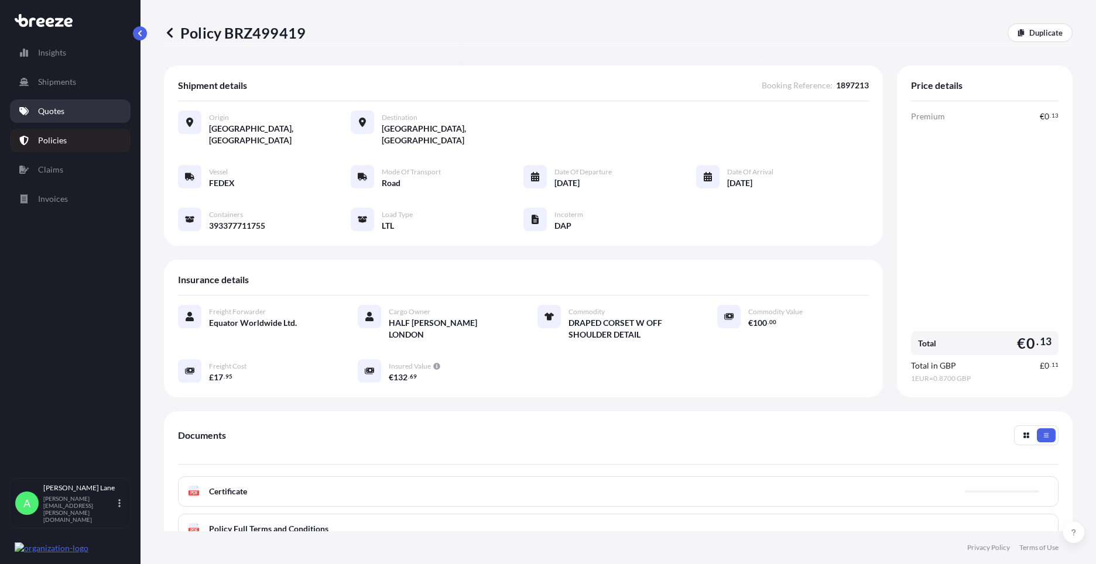
click at [66, 114] on link "Quotes" at bounding box center [70, 111] width 121 height 23
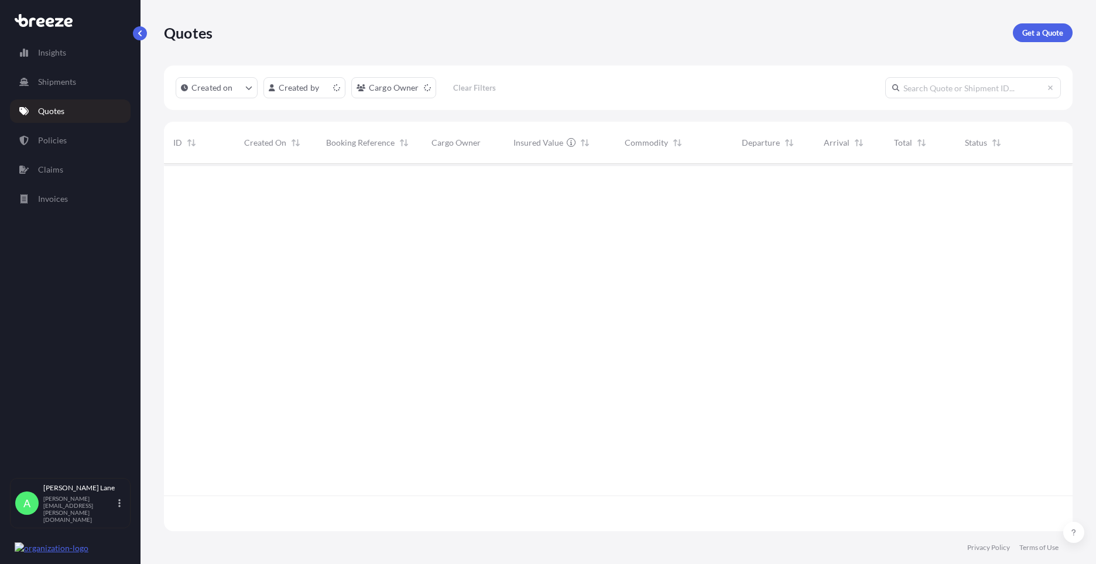
scroll to position [365, 900]
click at [1034, 36] on p "Get a Quote" at bounding box center [1042, 33] width 41 height 12
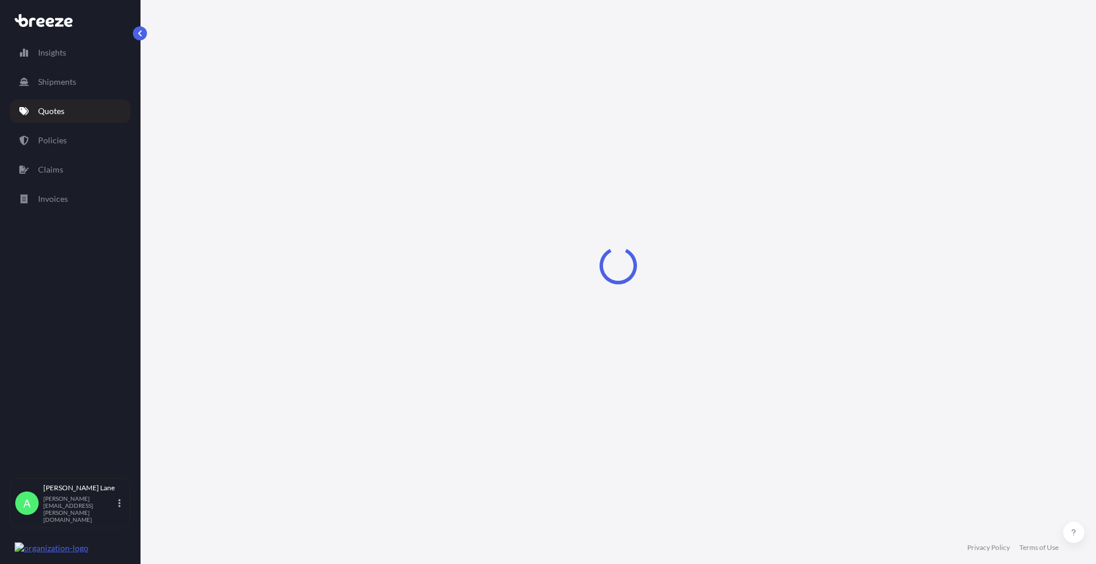
select select "Road"
select select "1"
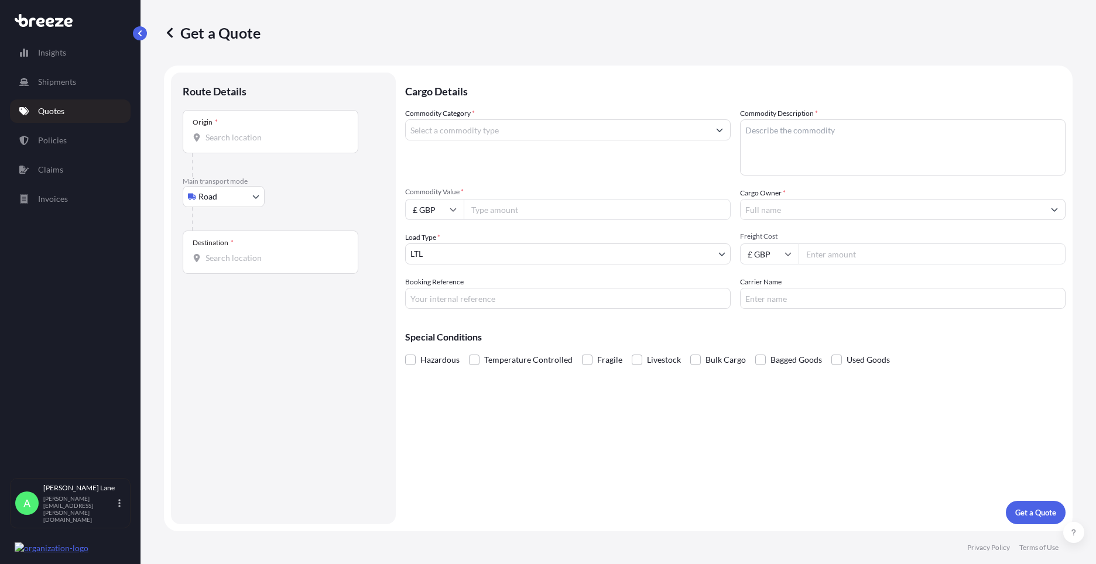
click at [220, 205] on body "Insights Shipments Quotes Policies Claims Invoices A [PERSON_NAME] [PERSON_NAME…" at bounding box center [548, 282] width 1096 height 564
click at [230, 248] on div "Air" at bounding box center [223, 248] width 73 height 21
select select "Air"
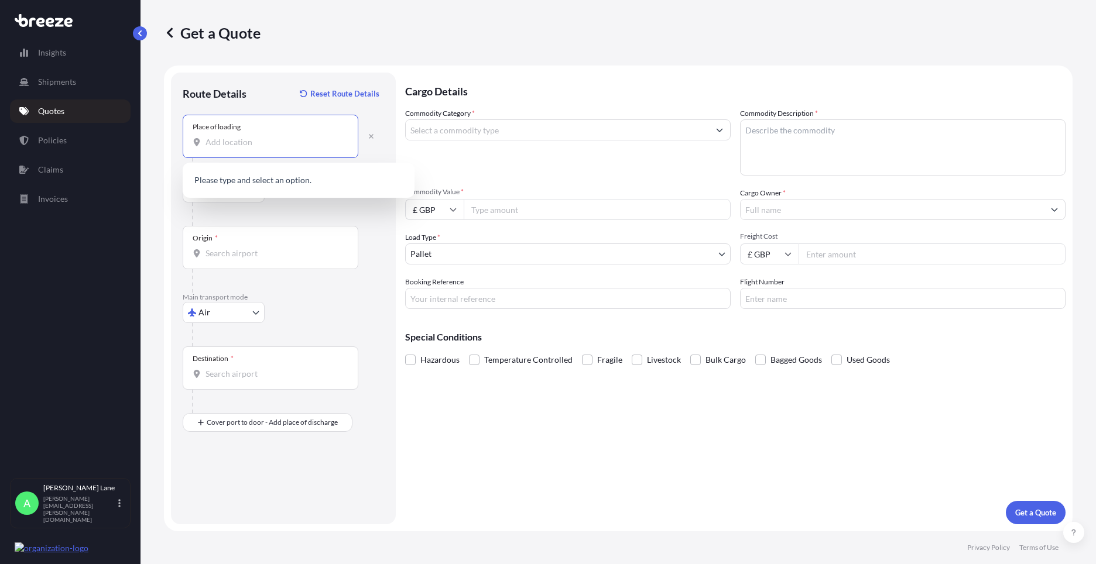
click at [254, 144] on input "Place of loading" at bounding box center [274, 142] width 138 height 12
paste input "EN3 7QA"
type input "[STREET_ADDRESS]"
click at [265, 241] on div "Origin *" at bounding box center [271, 247] width 176 height 43
click at [265, 248] on input "Origin *" at bounding box center [274, 254] width 138 height 12
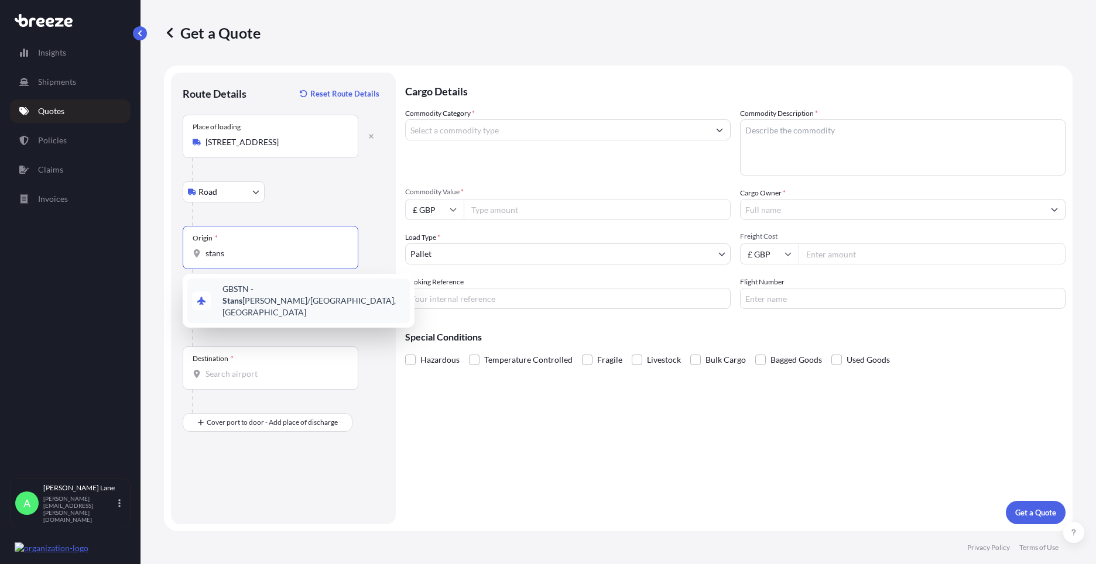
click at [249, 289] on span "GBSTN - [PERSON_NAME] Apt/[GEOGRAPHIC_DATA], [GEOGRAPHIC_DATA]" at bounding box center [313, 300] width 183 height 35
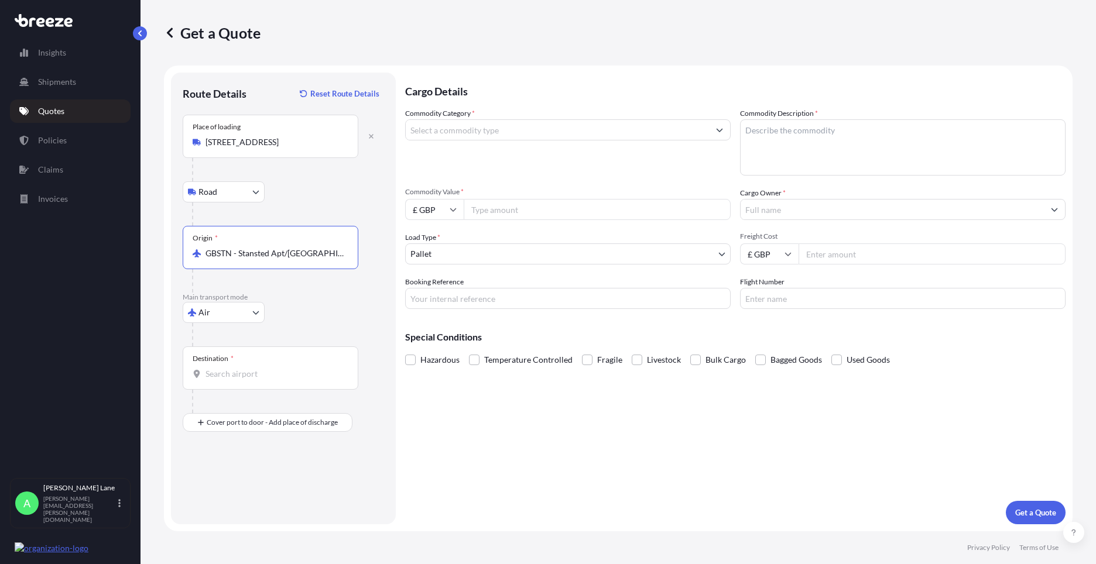
type input "GBSTN - Stansted Apt/[GEOGRAPHIC_DATA], [GEOGRAPHIC_DATA]"
click at [238, 369] on input "Destination *" at bounding box center [274, 374] width 138 height 12
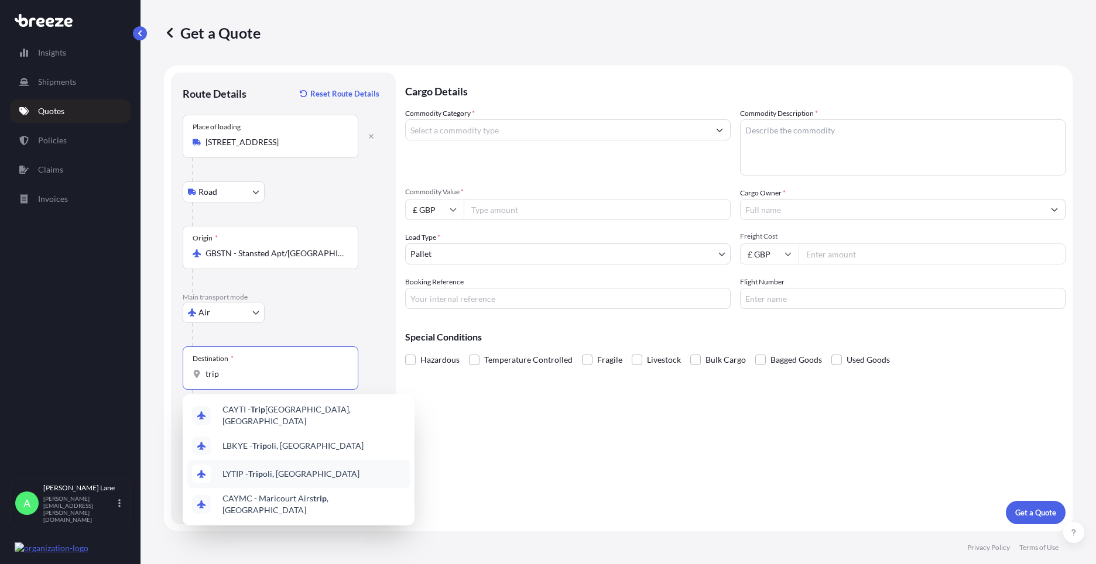
click at [271, 469] on span "LYTIP - Trip oli, [GEOGRAPHIC_DATA]" at bounding box center [290, 474] width 137 height 12
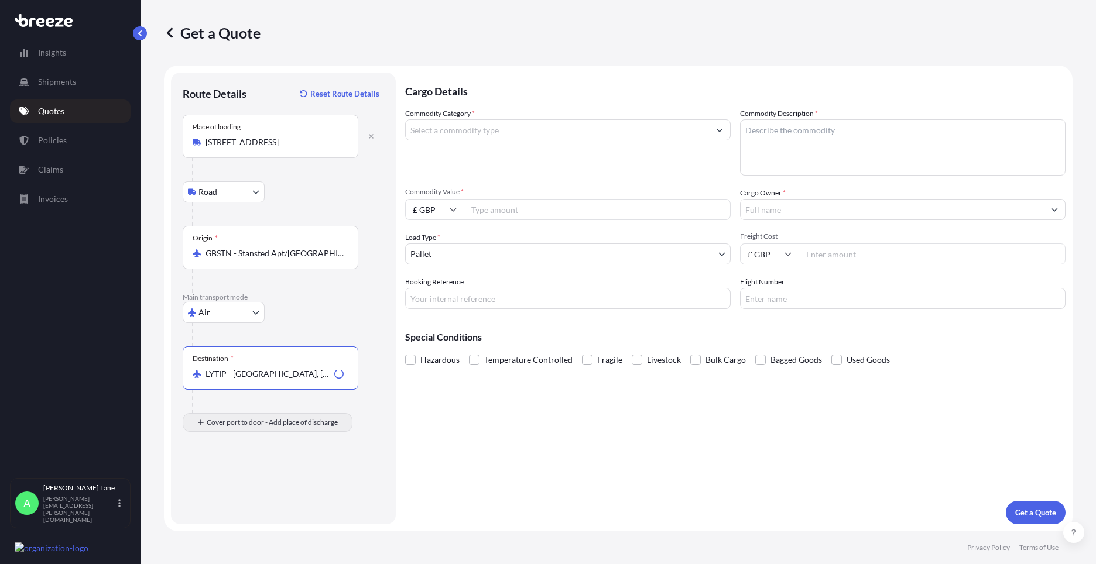
type input "LYTIP - [GEOGRAPHIC_DATA], [GEOGRAPHIC_DATA]"
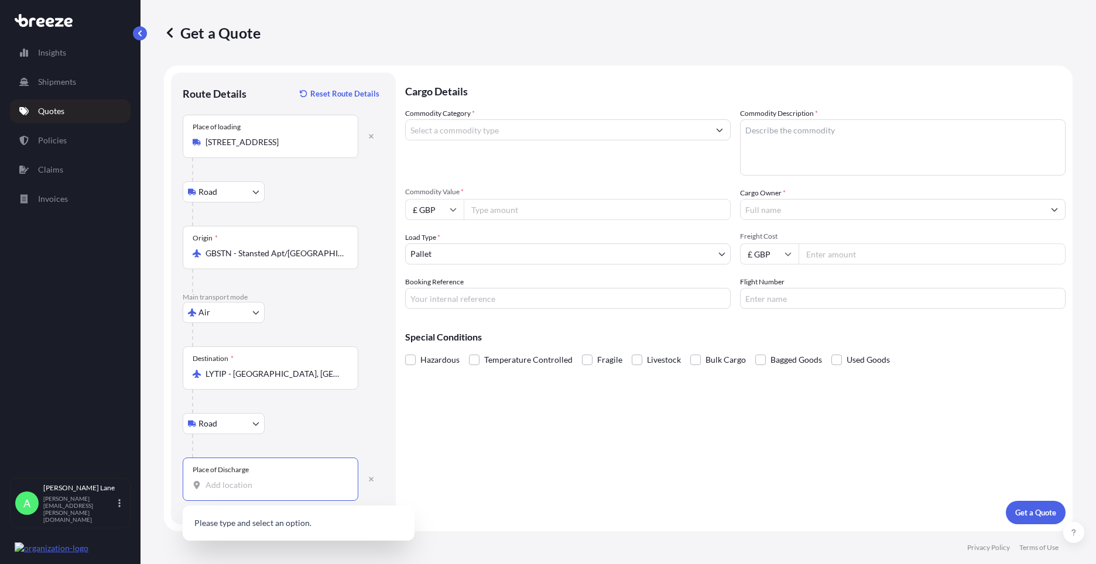
drag, startPoint x: 304, startPoint y: 479, endPoint x: 248, endPoint y: 485, distance: 56.0
click at [248, 485] on input "Place of Discharge" at bounding box center [274, 485] width 138 height 12
paste input "[GEOGRAPHIC_DATA]"
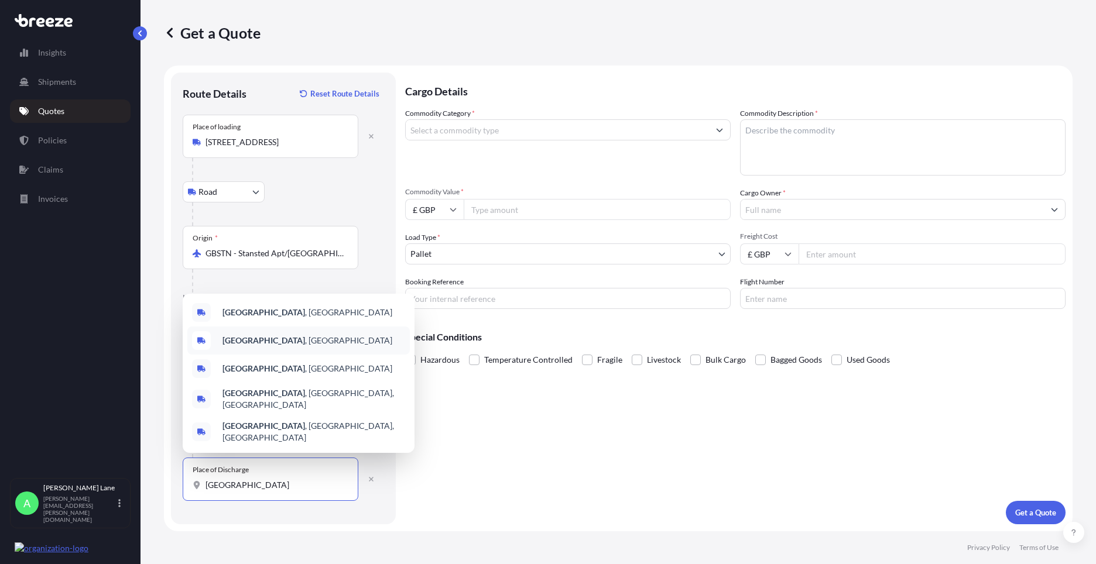
click at [272, 351] on div "[GEOGRAPHIC_DATA] , [GEOGRAPHIC_DATA]" at bounding box center [298, 341] width 222 height 28
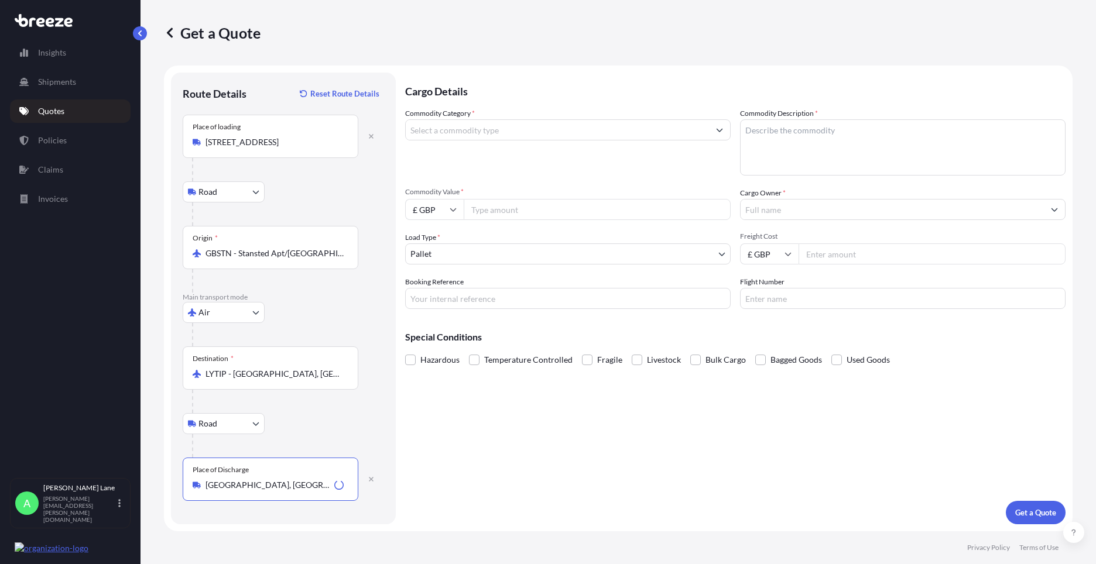
type input "[GEOGRAPHIC_DATA], [GEOGRAPHIC_DATA]"
click at [502, 132] on input "Commodity Category *" at bounding box center [557, 129] width 303 height 21
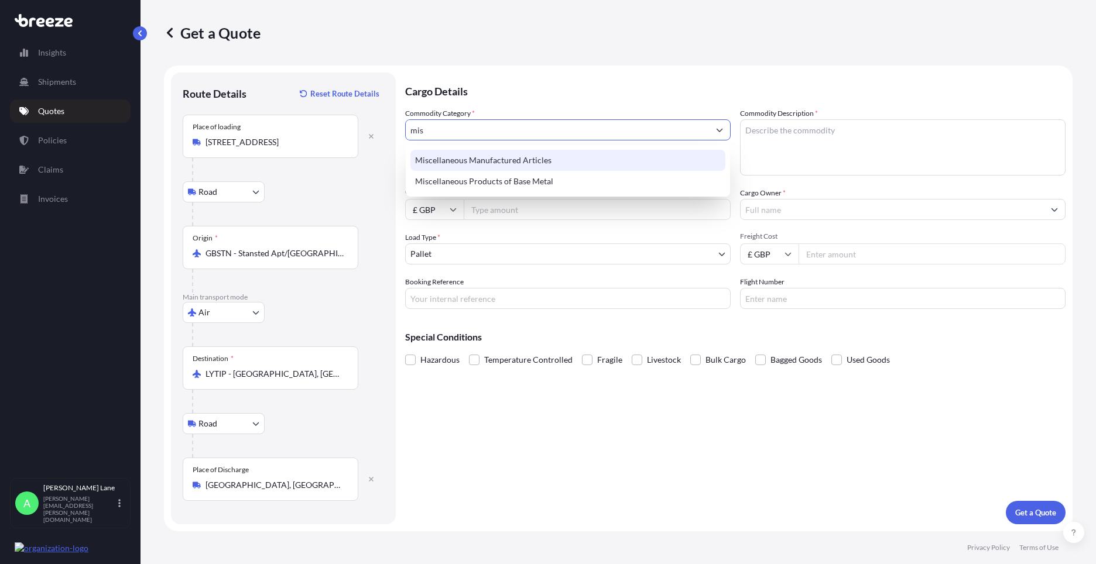
click at [494, 157] on div "Miscellaneous Manufactured Articles" at bounding box center [567, 160] width 315 height 21
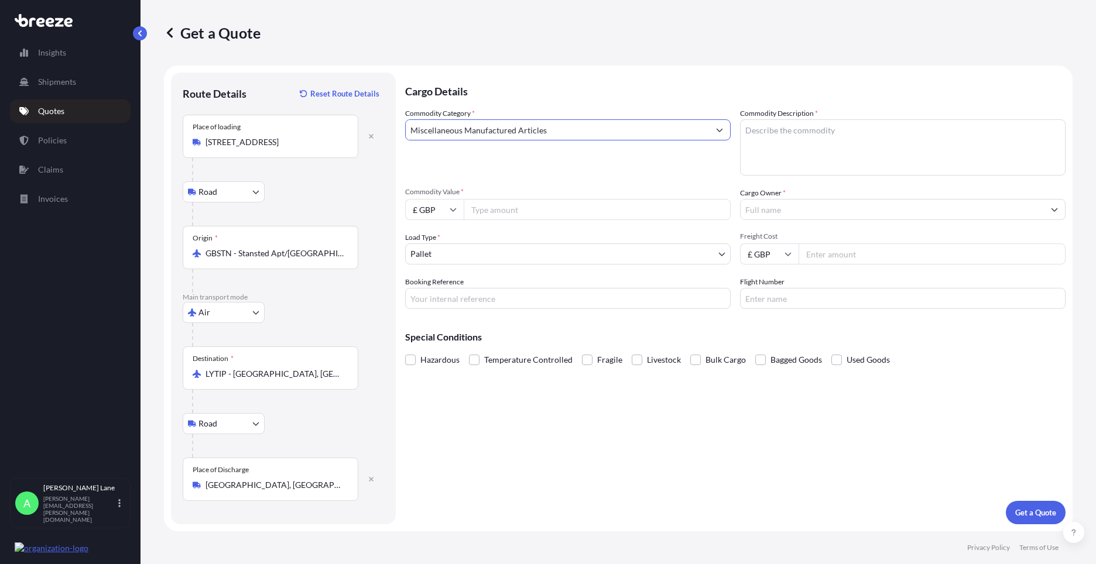
type input "Miscellaneous Manufactured Articles"
click at [501, 207] on input "Commodity Value *" at bounding box center [597, 209] width 267 height 21
type input "620.00"
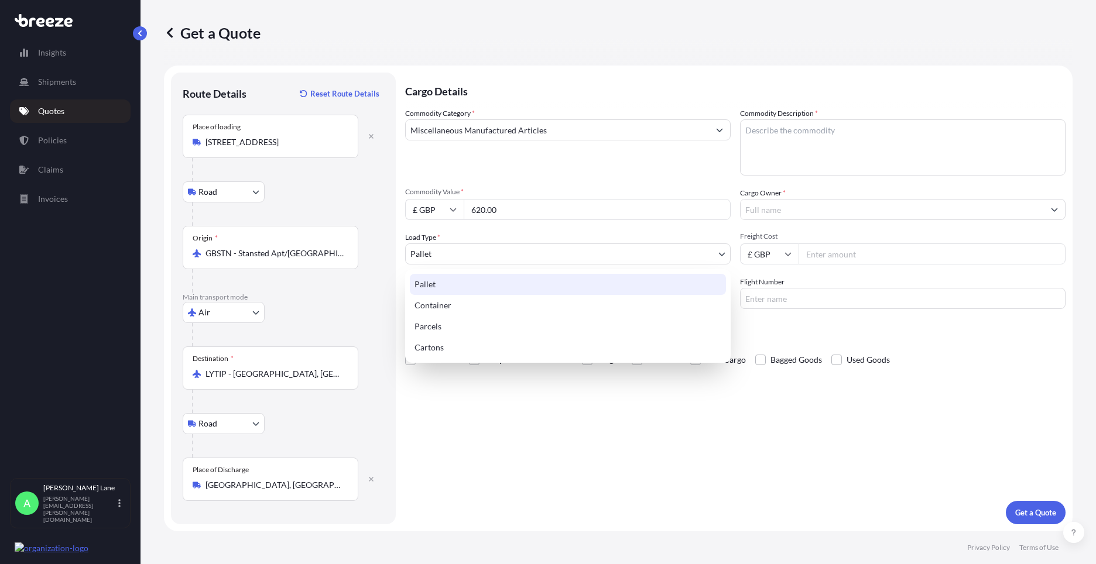
click at [471, 255] on body "75 options available. 23 options available. 2 options available. Insights Shipm…" at bounding box center [548, 282] width 1096 height 564
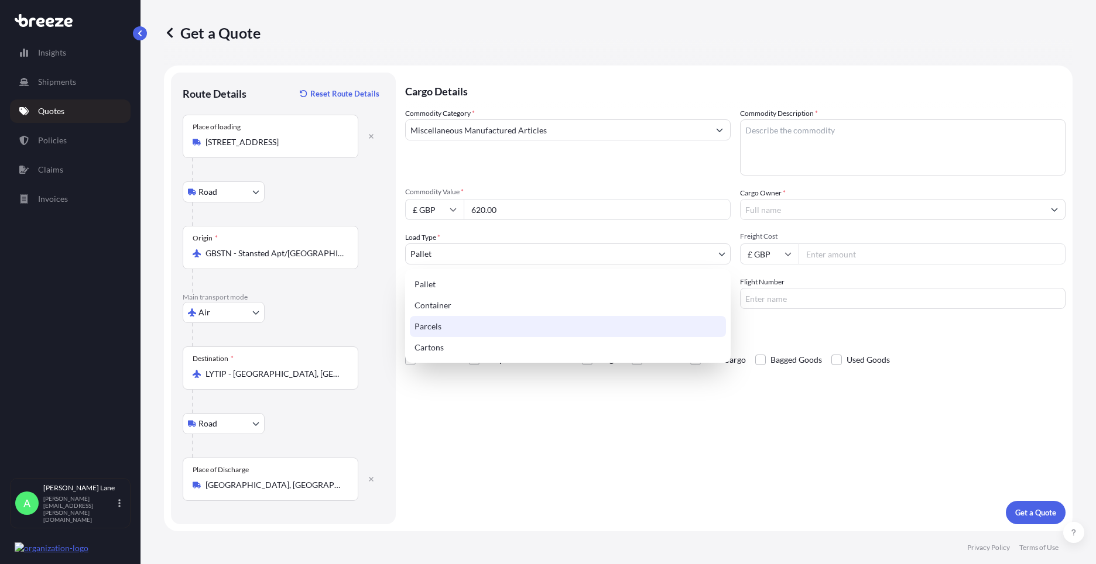
click at [460, 323] on div "Parcels" at bounding box center [568, 326] width 316 height 21
select select "3"
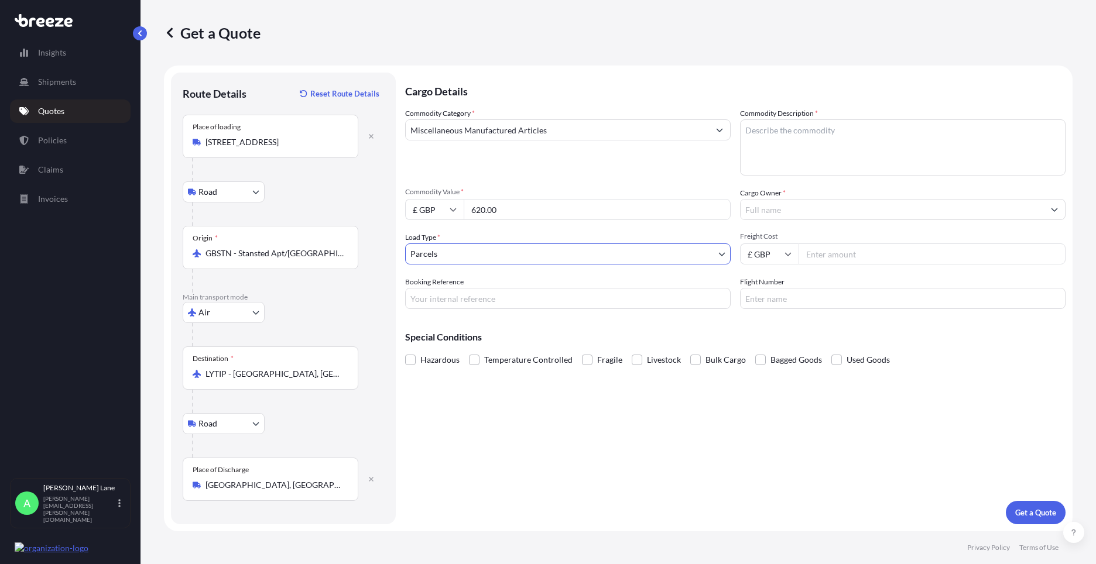
click at [479, 301] on input "Booking Reference" at bounding box center [567, 298] width 325 height 21
paste input "1897207"
type input "1897207"
click at [784, 169] on textarea "Commodity Description *" at bounding box center [902, 147] width 325 height 56
drag, startPoint x: 801, startPoint y: 134, endPoint x: 567, endPoint y: 172, distance: 237.1
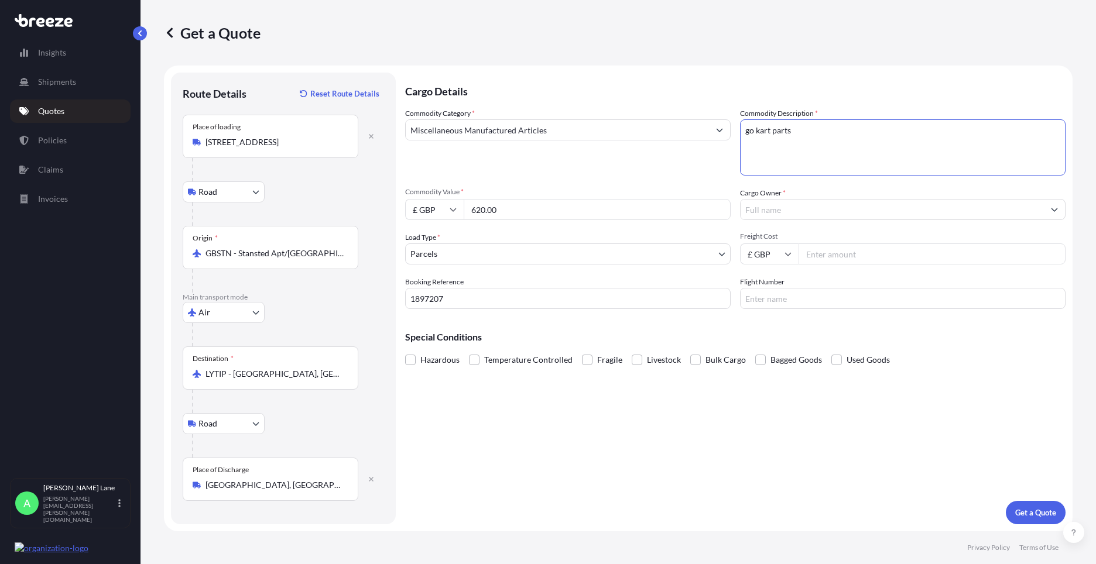
click at [567, 172] on div "Commodity Category * Miscellaneous Manufactured Articles Commodity Description …" at bounding box center [735, 208] width 660 height 201
type textarea "GO KART PARTS"
click at [760, 207] on input "Cargo Owner *" at bounding box center [892, 209] width 303 height 21
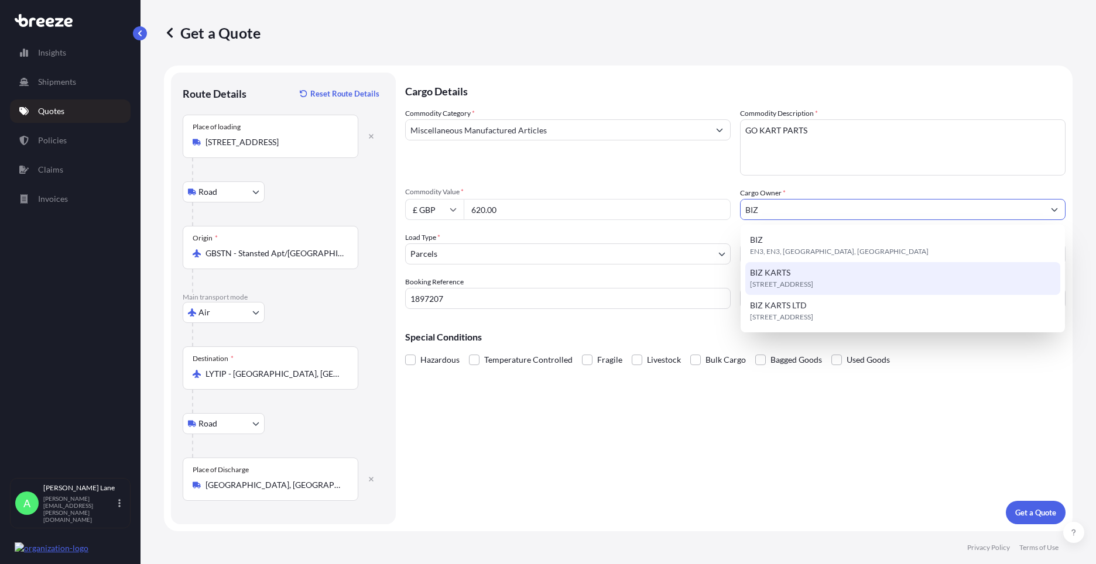
click at [813, 273] on div "[STREET_ADDRESS]" at bounding box center [902, 278] width 315 height 33
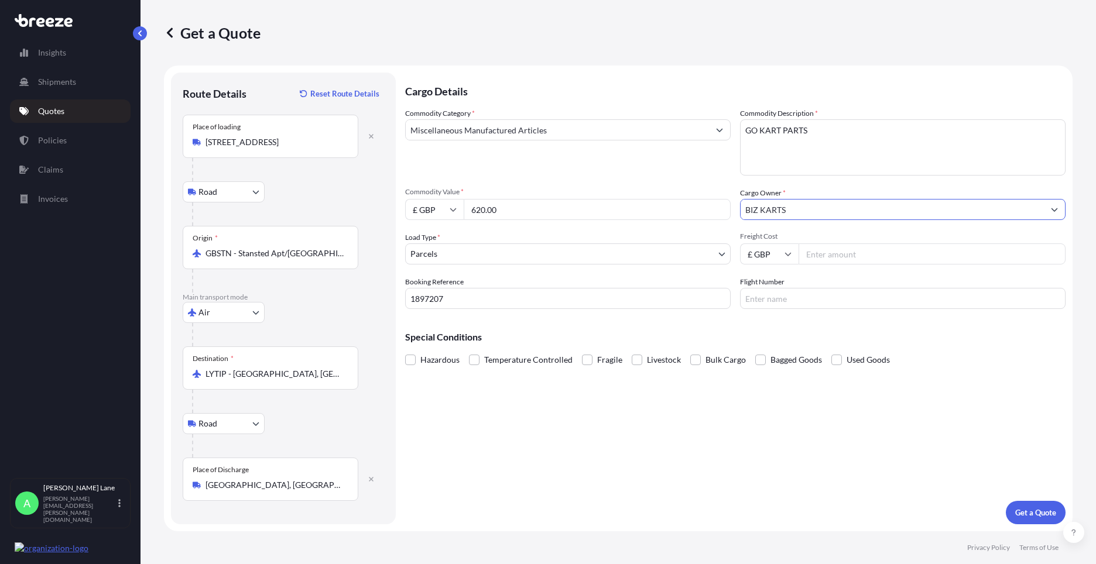
type input "BIZ KARTS"
click at [840, 259] on input "Freight Cost" at bounding box center [931, 254] width 267 height 21
type input "390.00"
click at [780, 296] on input "Flight Number" at bounding box center [902, 298] width 325 height 21
type input "FEDEX"
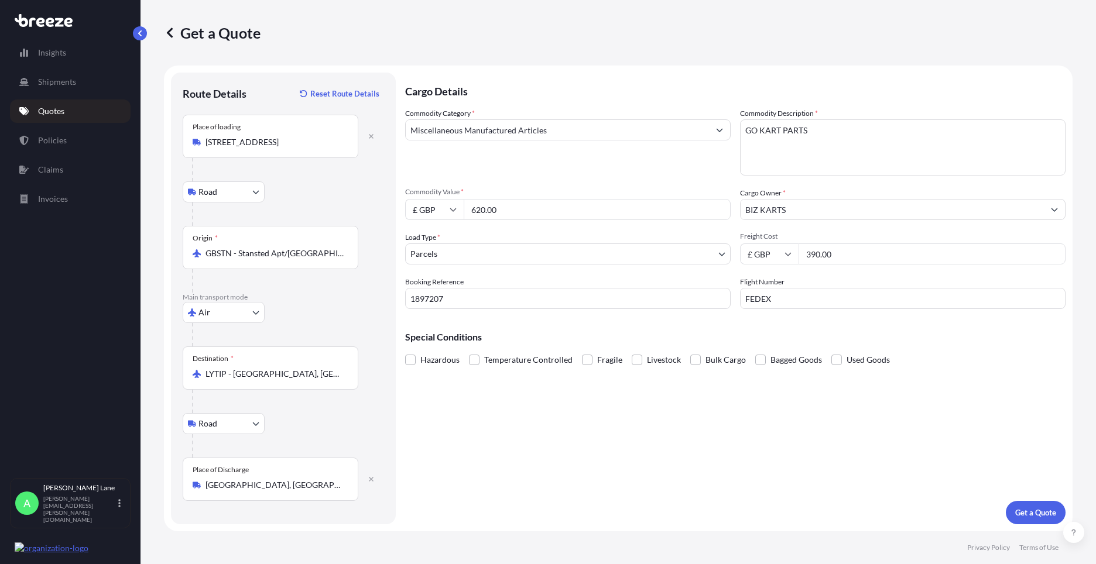
click at [619, 433] on div "Cargo Details Commodity Category * Miscellaneous Manufactured Articles Commodit…" at bounding box center [735, 299] width 660 height 452
click at [1030, 514] on p "Get a Quote" at bounding box center [1035, 513] width 41 height 12
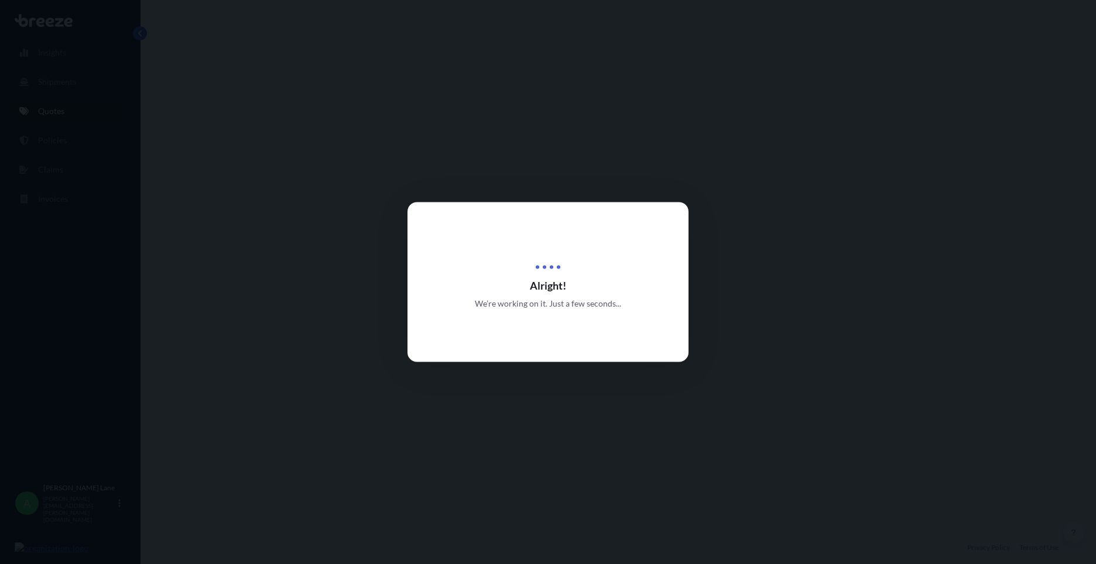
select select "Road"
select select "Air"
select select "Road"
select select "3"
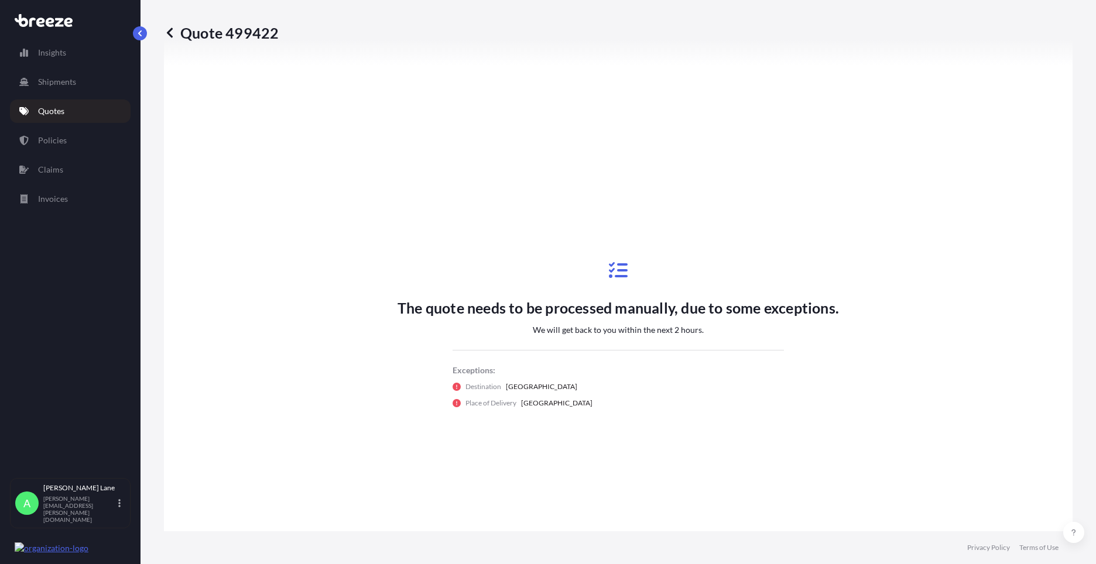
scroll to position [585, 0]
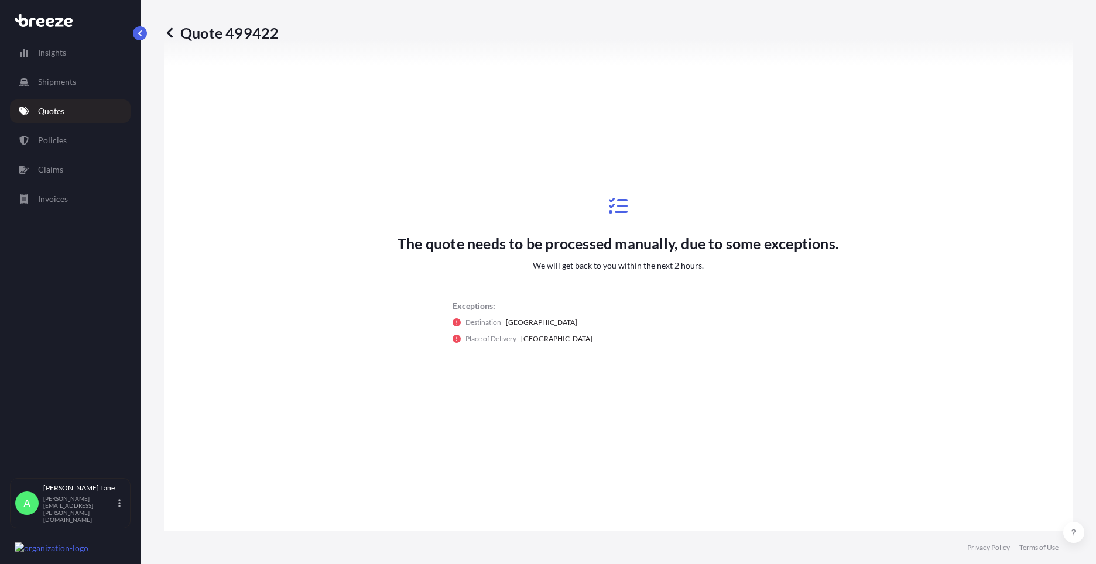
click at [70, 113] on link "Quotes" at bounding box center [70, 111] width 121 height 23
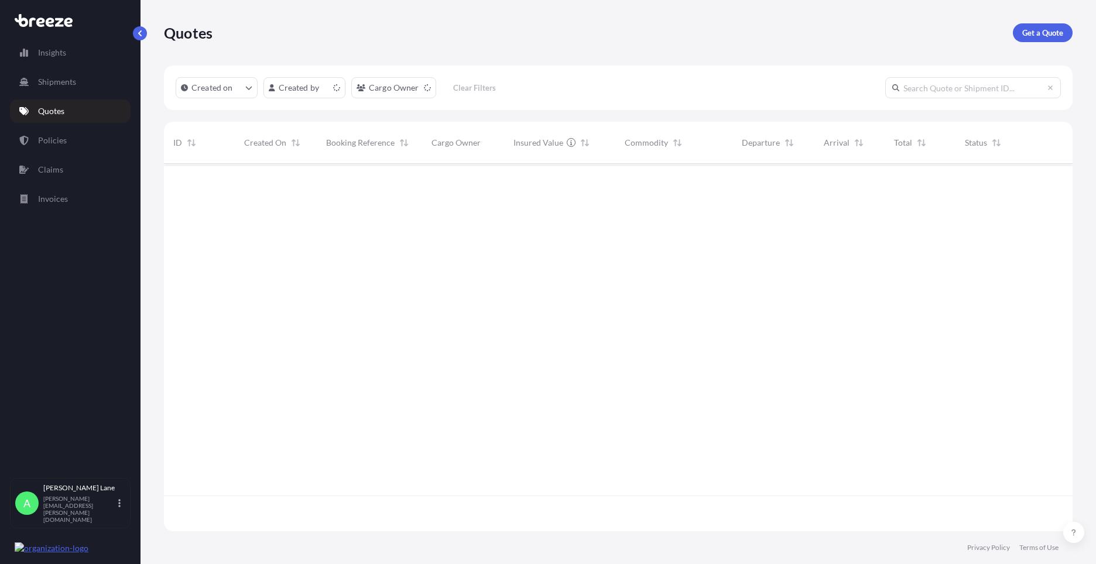
scroll to position [365, 900]
click at [1058, 36] on p "Get a Quote" at bounding box center [1042, 33] width 41 height 12
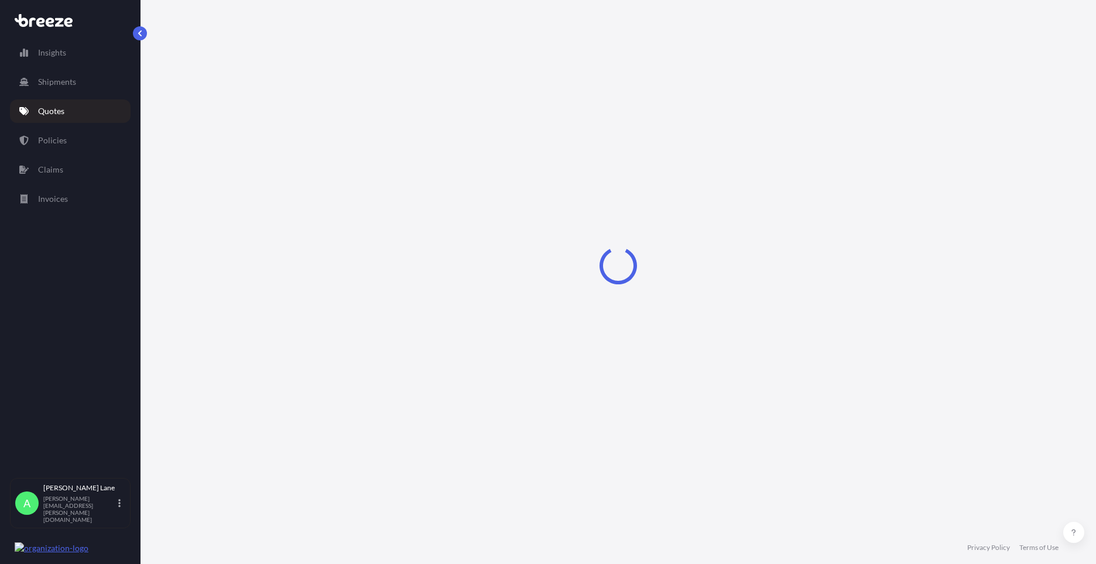
select select "Road"
select select "1"
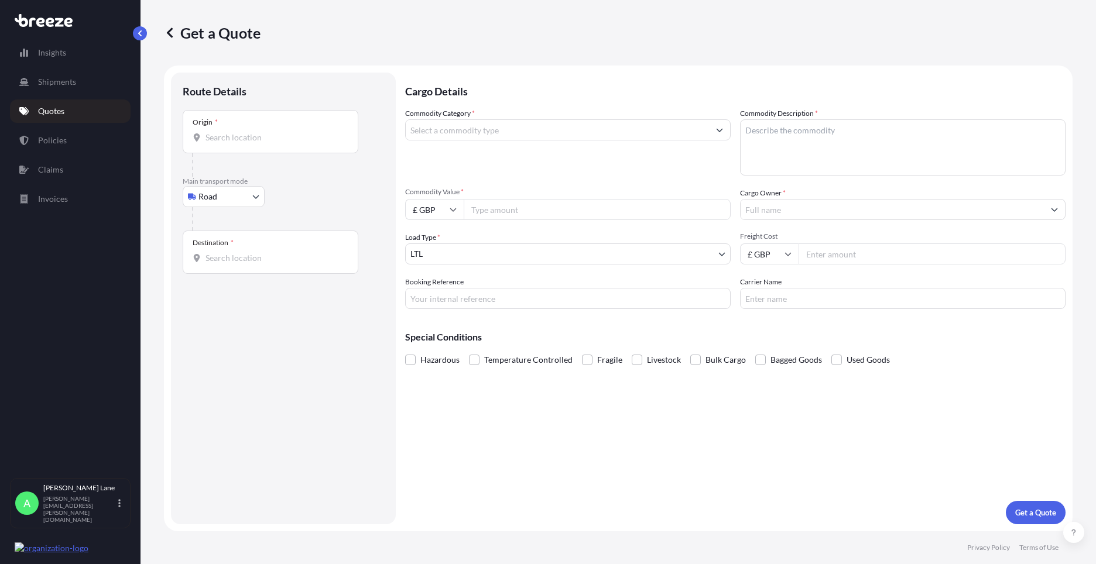
click at [241, 199] on body "Insights Shipments Quotes Policies Claims Invoices A [PERSON_NAME] [PERSON_NAME…" at bounding box center [548, 282] width 1096 height 564
click at [216, 244] on div "Air" at bounding box center [223, 248] width 73 height 21
select select "Air"
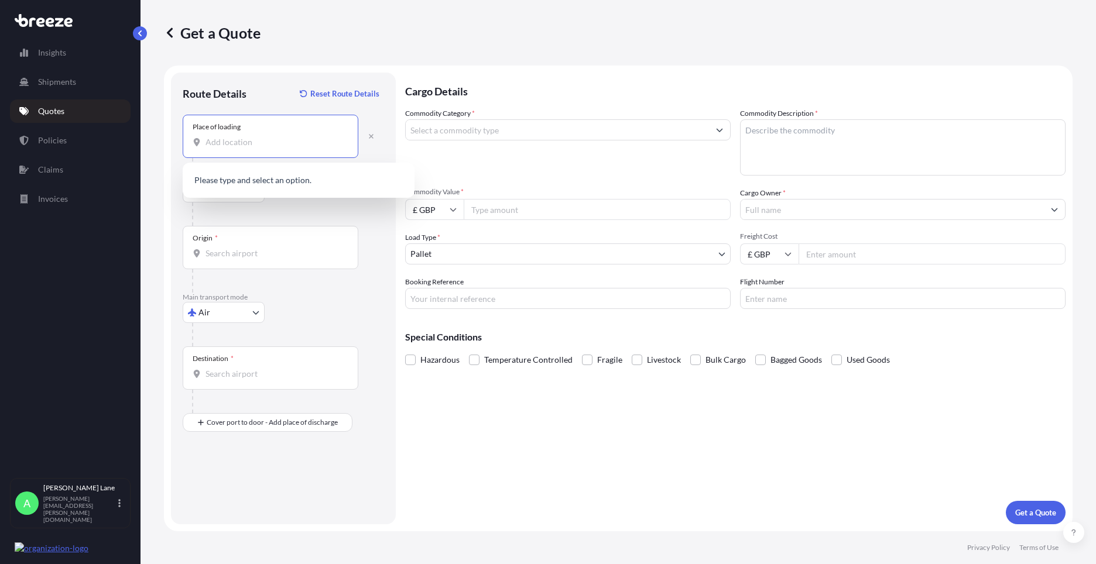
click at [282, 136] on input "Place of loading" at bounding box center [274, 142] width 138 height 12
click at [275, 176] on span "[STREET_ADDRESS]" at bounding box center [295, 182] width 147 height 12
type input "[STREET_ADDRESS]"
click at [262, 259] on input "Origin *" at bounding box center [274, 254] width 138 height 12
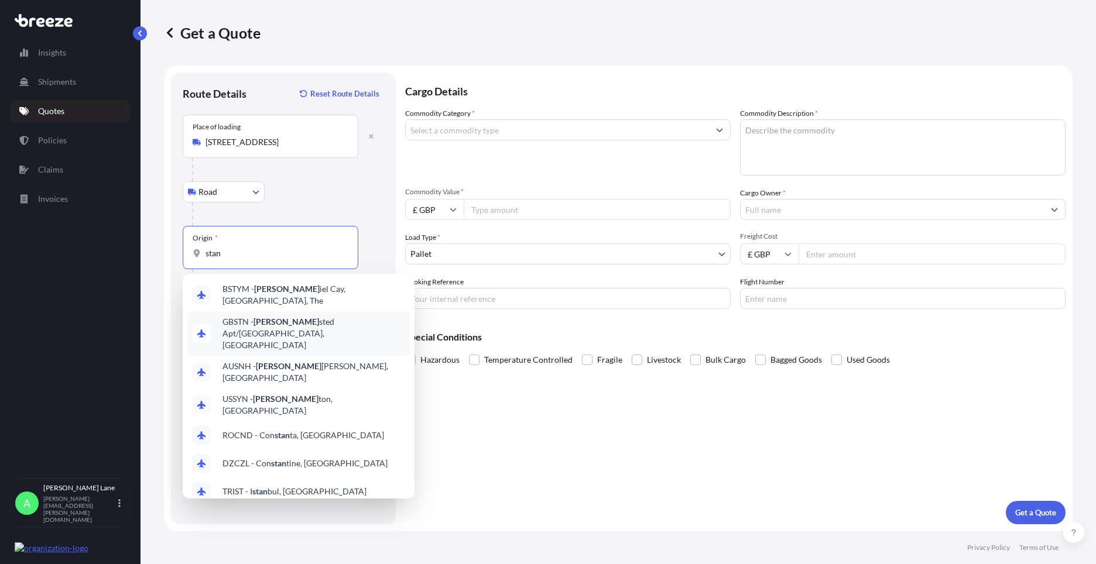
click at [273, 323] on span "GBSTN - [PERSON_NAME] Apt/[GEOGRAPHIC_DATA], [GEOGRAPHIC_DATA]" at bounding box center [313, 333] width 183 height 35
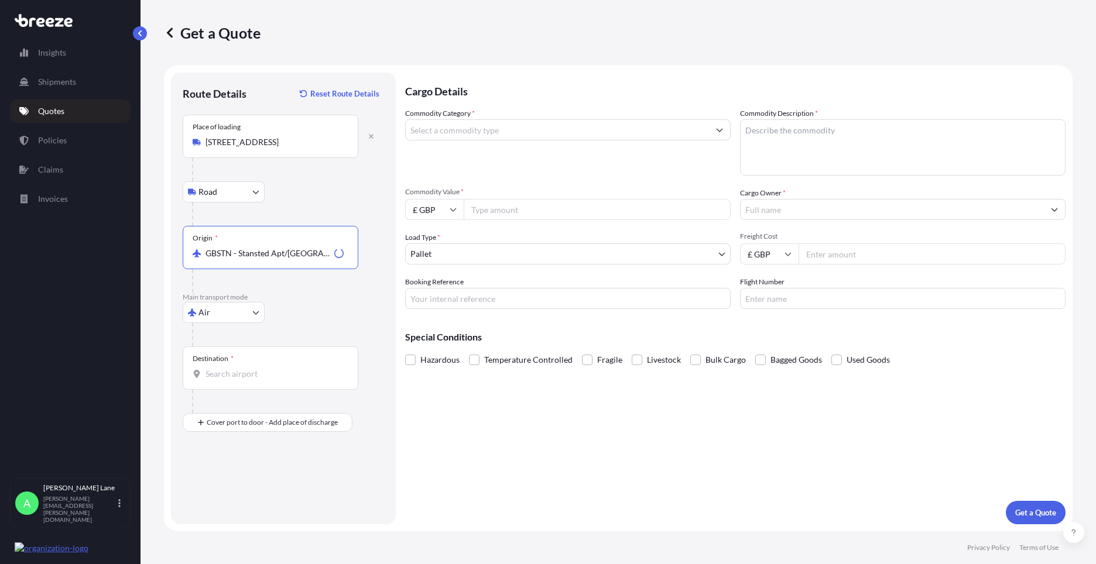
type input "GBSTN - Stansted Apt/[GEOGRAPHIC_DATA], [GEOGRAPHIC_DATA]"
click at [277, 374] on input "Destination *" at bounding box center [274, 374] width 138 height 12
paste input "PLACERVILLE"
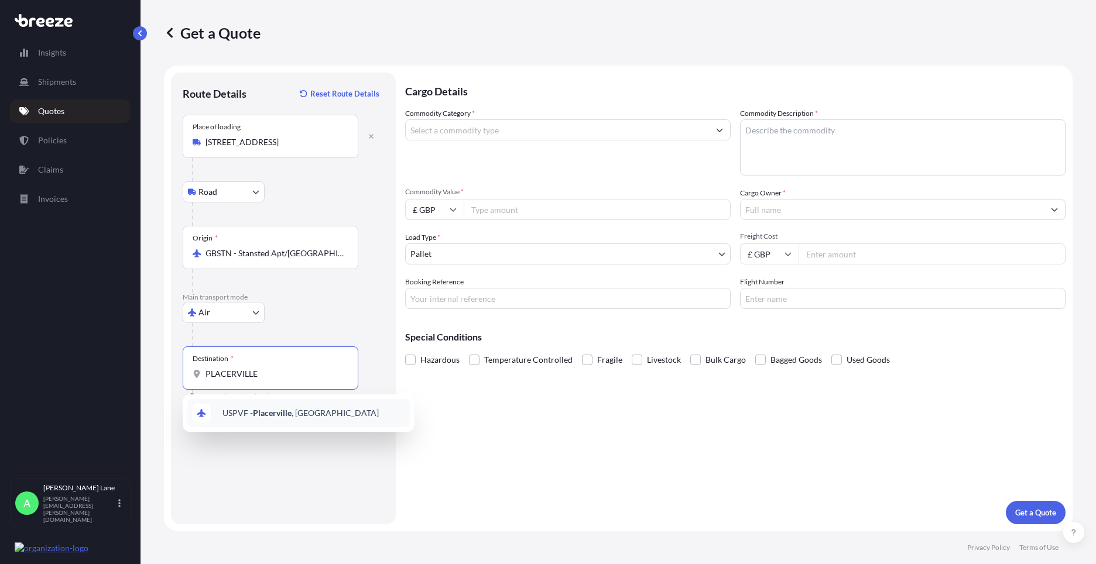
click at [297, 414] on span "USPVF - [GEOGRAPHIC_DATA] , [GEOGRAPHIC_DATA]" at bounding box center [300, 413] width 156 height 12
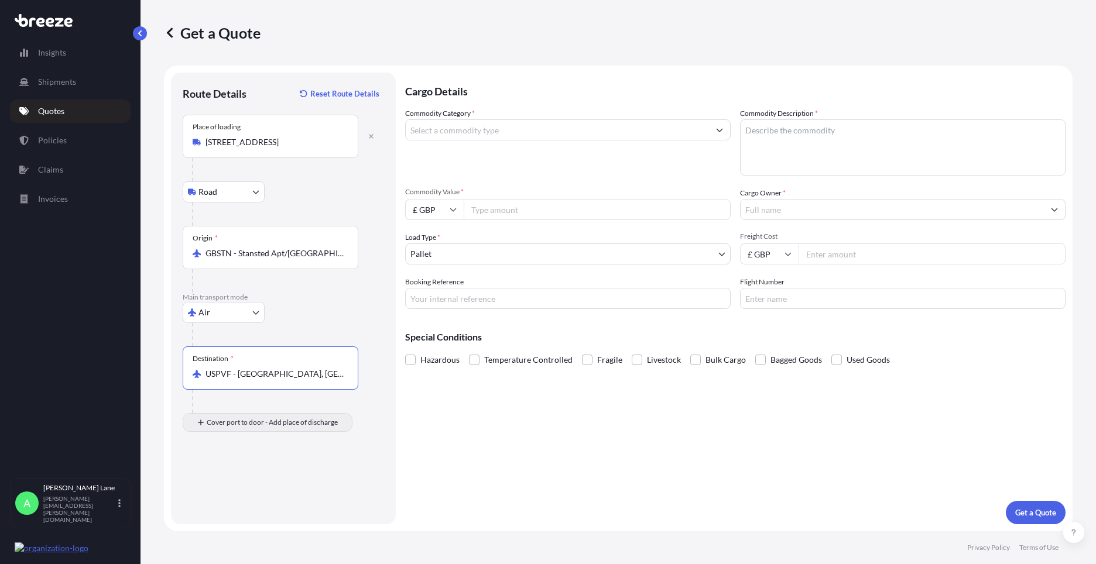
type input "USPVF - [GEOGRAPHIC_DATA], [GEOGRAPHIC_DATA]"
drag, startPoint x: 270, startPoint y: 477, endPoint x: 241, endPoint y: 479, distance: 29.4
click at [241, 479] on input "Place of Discharge" at bounding box center [274, 485] width 138 height 12
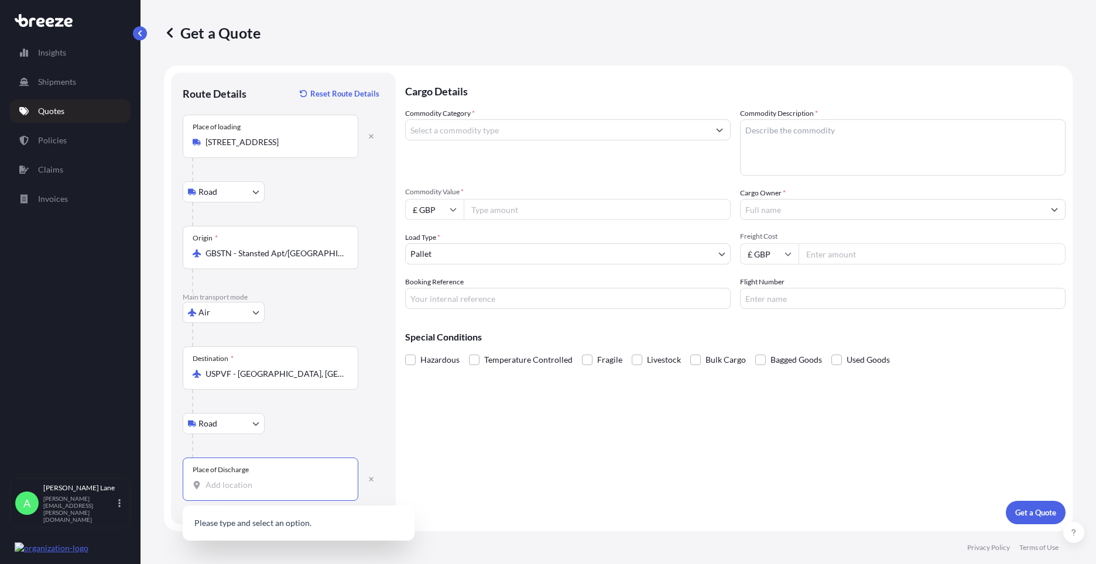
paste input "PLACERVILLE"
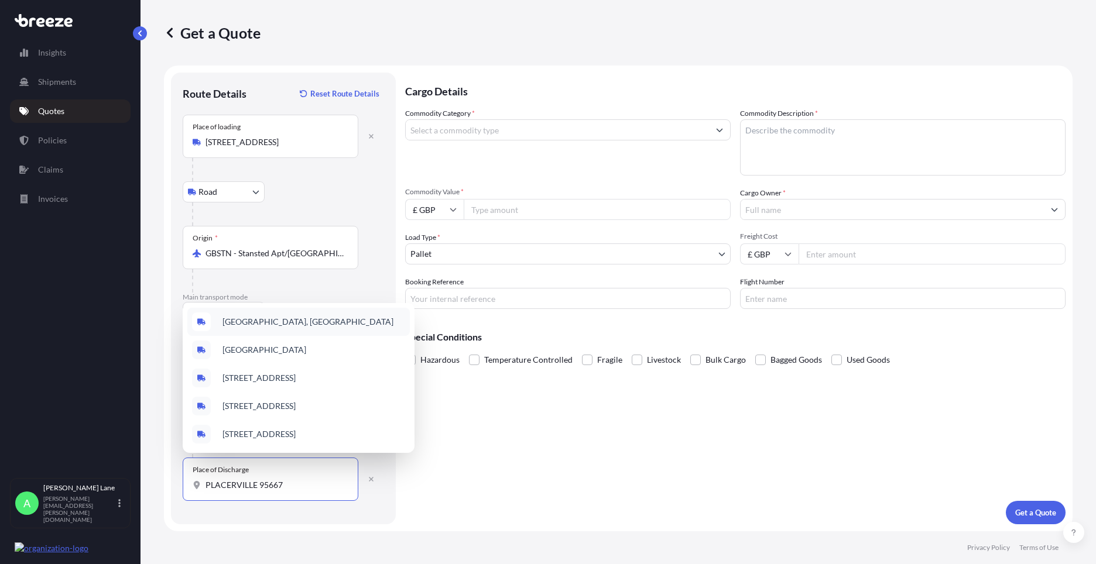
click at [309, 328] on div "[GEOGRAPHIC_DATA], [GEOGRAPHIC_DATA]" at bounding box center [298, 322] width 222 height 28
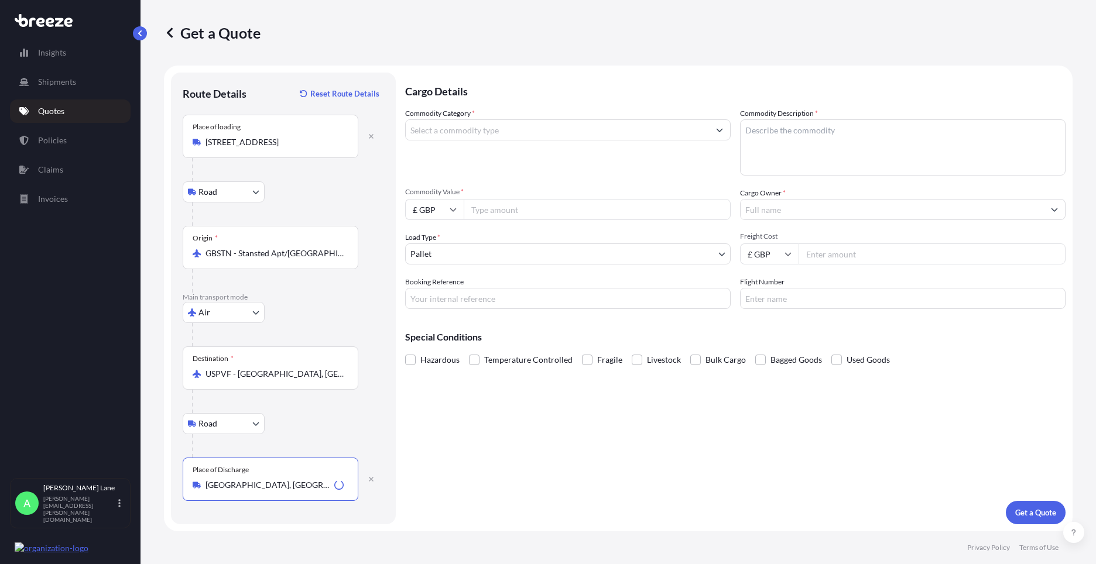
type input "[GEOGRAPHIC_DATA], [GEOGRAPHIC_DATA]"
click at [499, 127] on input "Commodity Category *" at bounding box center [557, 129] width 303 height 21
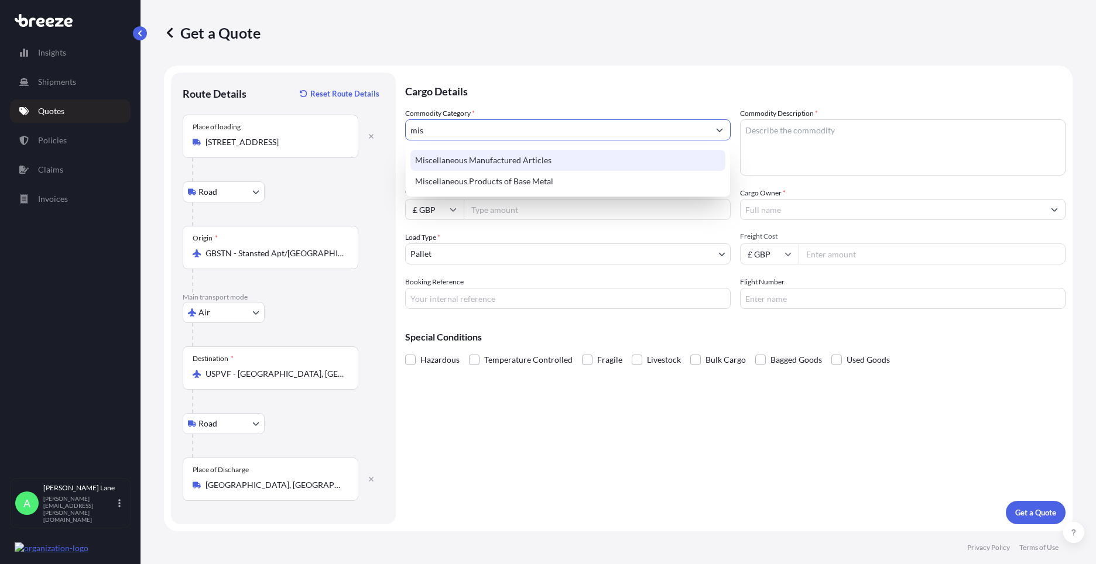
click at [508, 156] on div "Miscellaneous Manufactured Articles" at bounding box center [567, 160] width 315 height 21
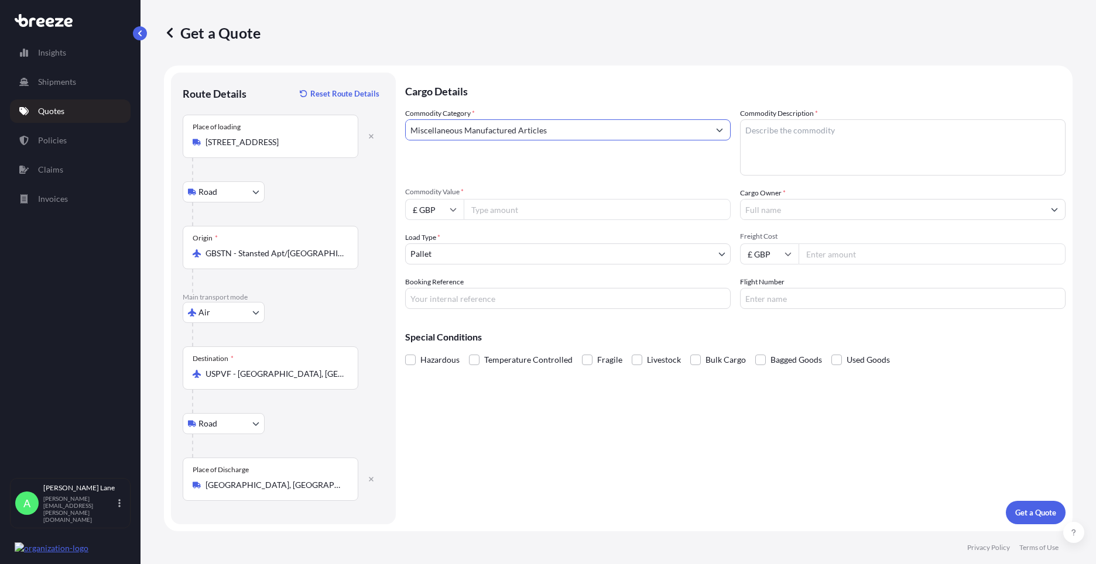
type input "Miscellaneous Manufactured Articles"
click at [503, 215] on input "Commodity Value *" at bounding box center [597, 209] width 267 height 21
type input "1891.50"
click at [447, 210] on input "£ GBP" at bounding box center [434, 209] width 59 height 21
click at [446, 286] on div "$ USD" at bounding box center [434, 291] width 49 height 22
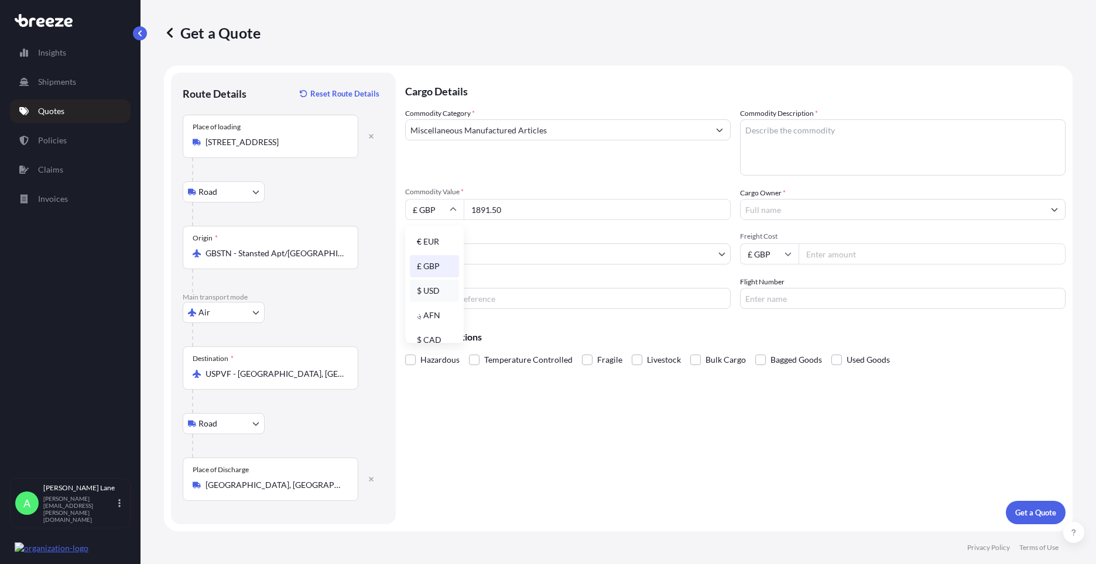
type input "$ USD"
click at [461, 254] on body "Insights Shipments Quotes Policies Claims Invoices A [PERSON_NAME] [PERSON_NAME…" at bounding box center [548, 282] width 1096 height 564
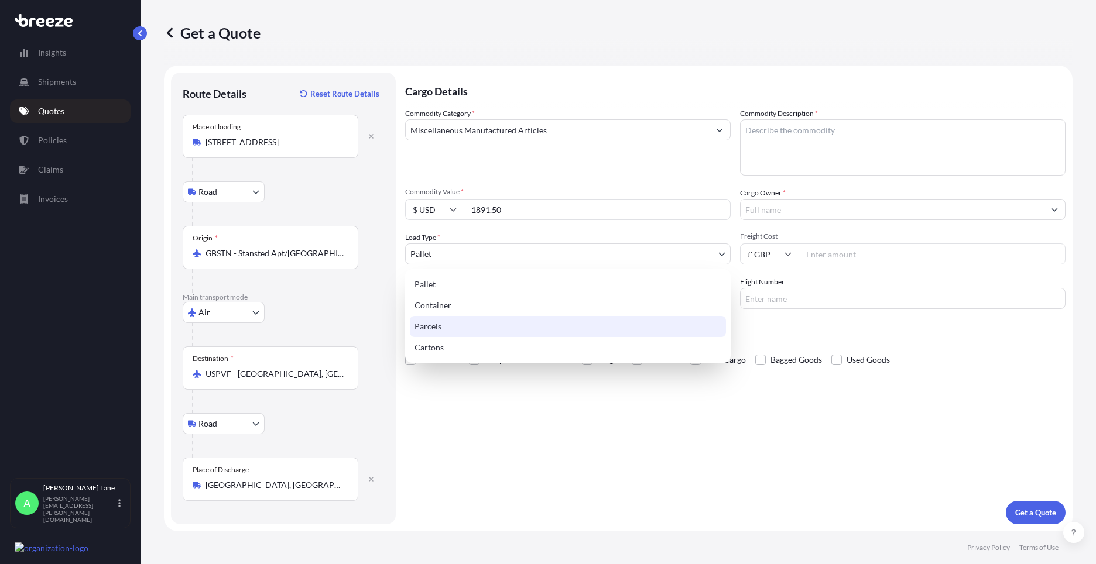
click at [441, 328] on div "Parcels" at bounding box center [568, 326] width 316 height 21
select select "3"
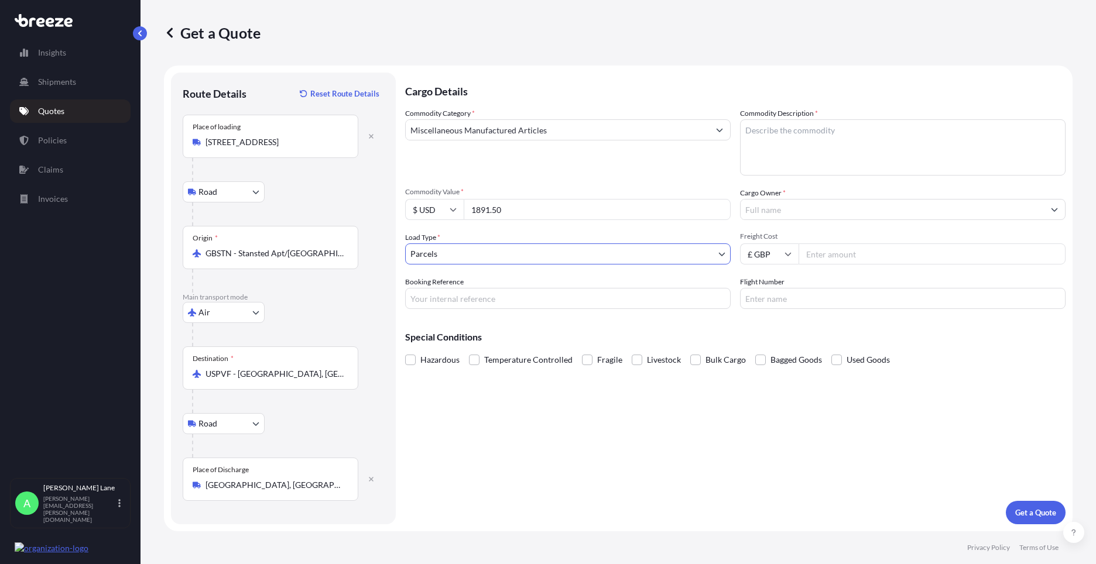
click at [481, 292] on input "Booking Reference" at bounding box center [567, 298] width 325 height 21
paste input "1897211"
type input "1897211"
click at [806, 157] on textarea "Commodity Description *" at bounding box center [902, 147] width 325 height 56
type textarea "go kart parts"
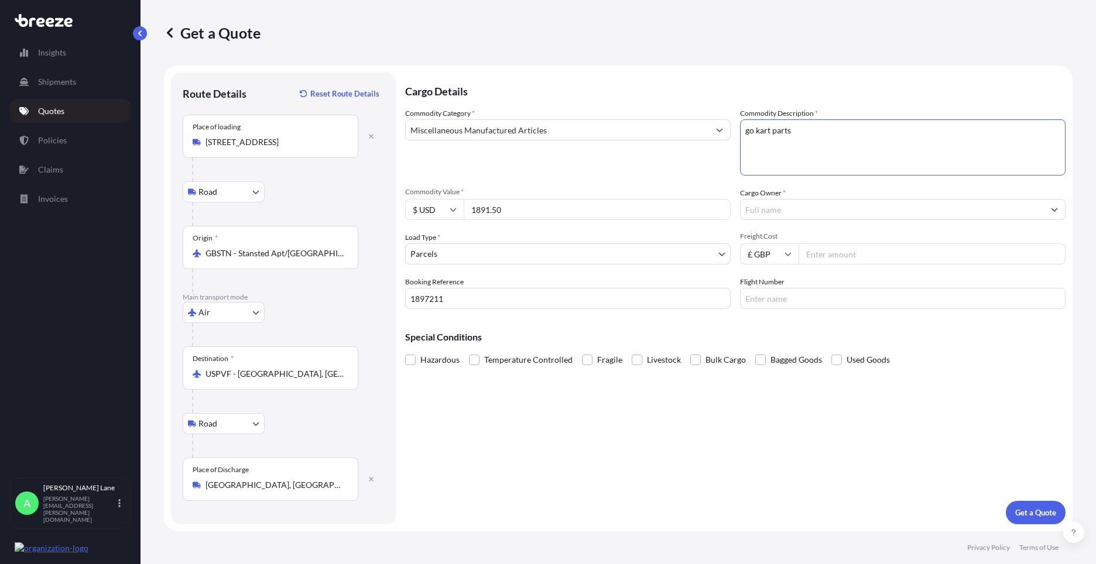
click at [789, 210] on input "Cargo Owner *" at bounding box center [892, 209] width 303 height 21
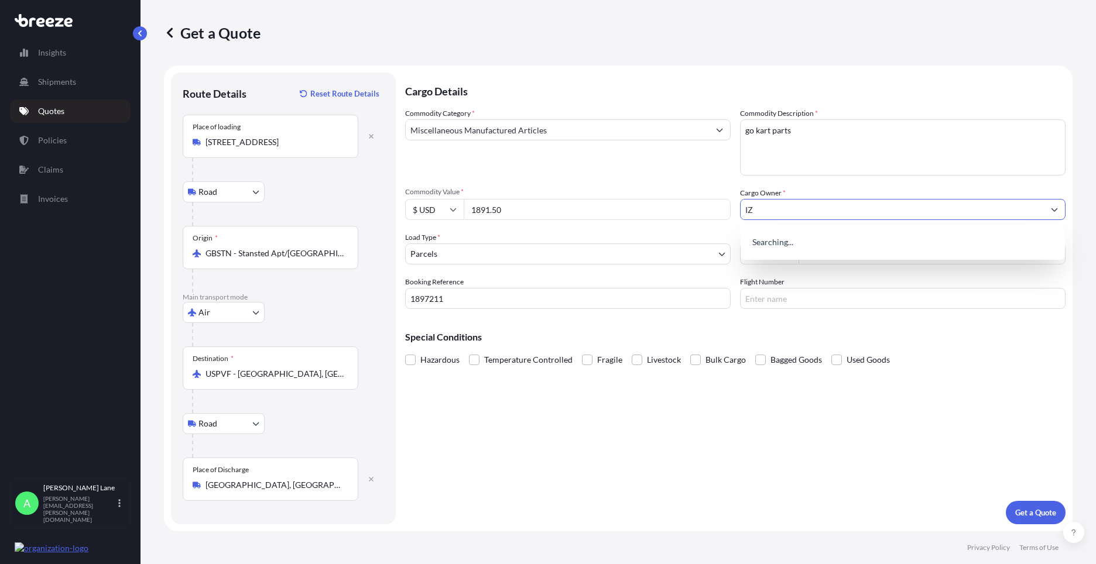
type input "I"
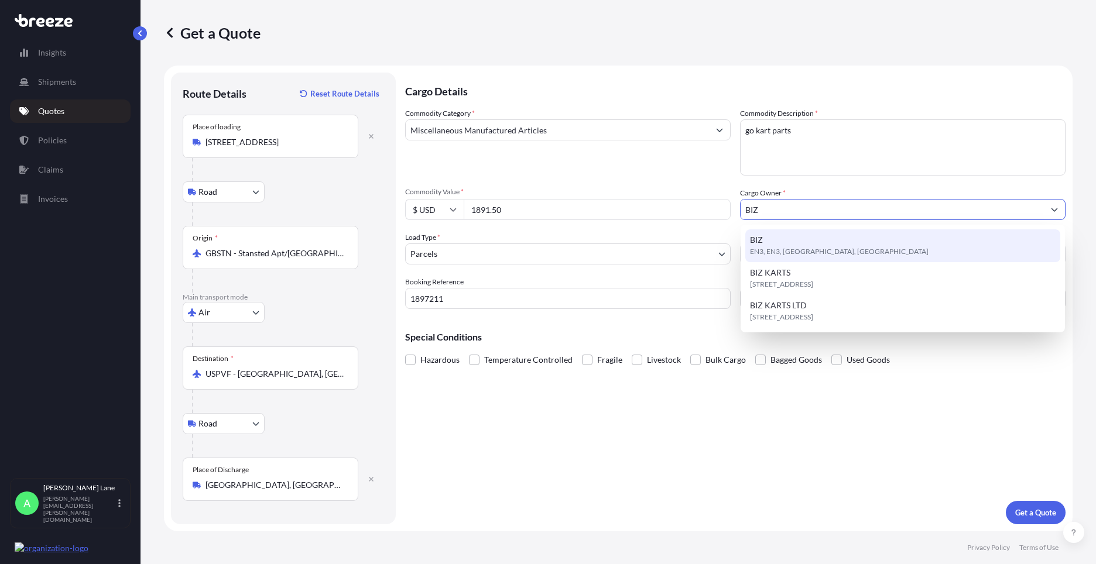
click at [770, 244] on div "BIZ EN3, EN3, [GEOGRAPHIC_DATA], [GEOGRAPHIC_DATA]" at bounding box center [902, 245] width 315 height 33
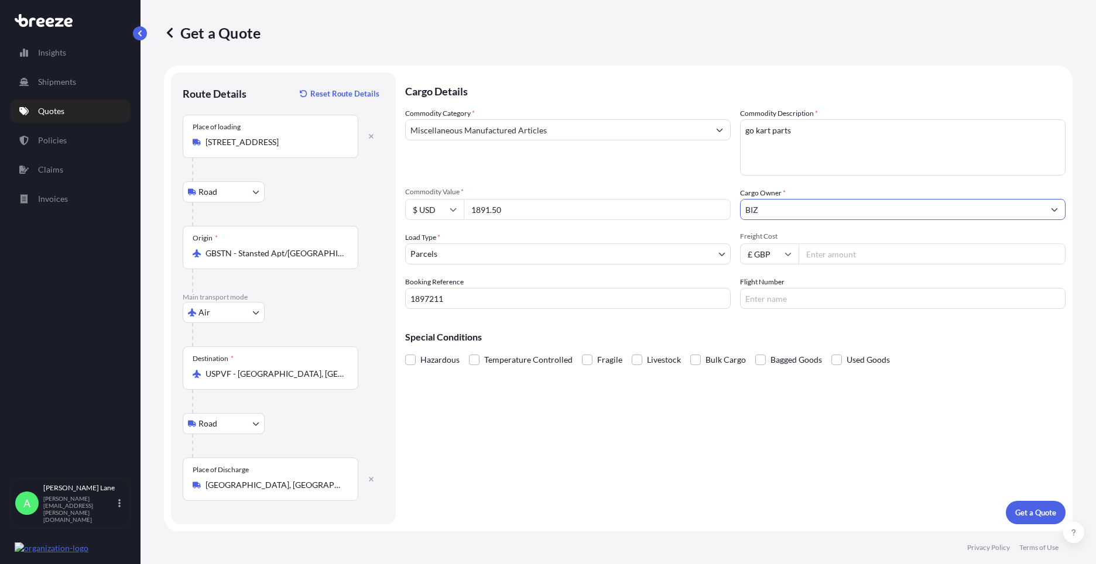
type input "BIZ"
click at [837, 258] on input "Freight Cost" at bounding box center [931, 254] width 267 height 21
type input "489.75"
click at [779, 304] on input "Flight Number" at bounding box center [902, 298] width 325 height 21
type input "FEDEX"
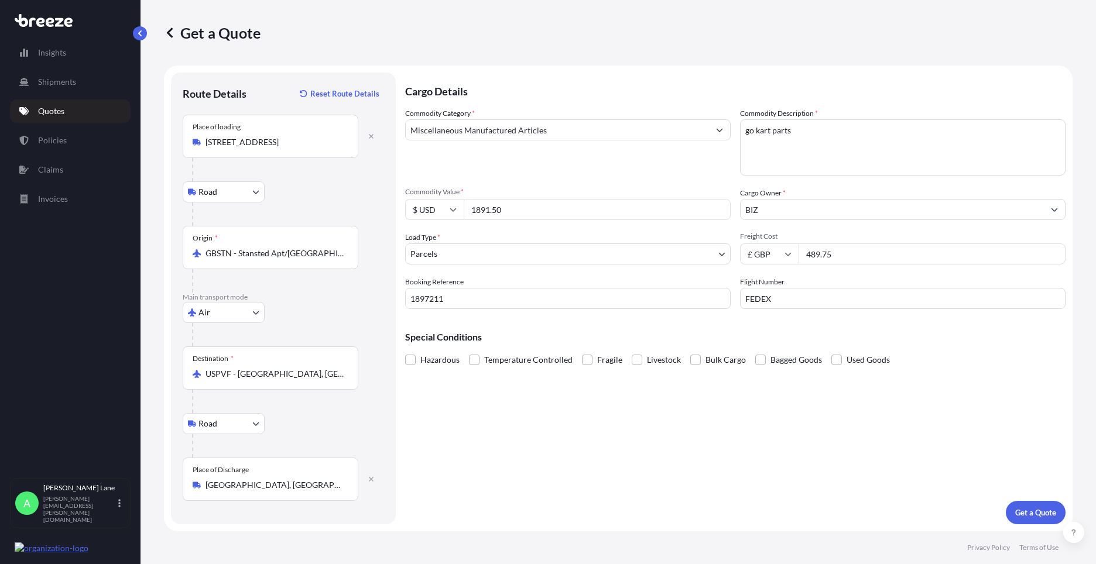
click at [669, 455] on div "Cargo Details Commodity Category * Miscellaneous Manufactured Articles Commodit…" at bounding box center [735, 299] width 660 height 452
click at [1040, 508] on p "Get a Quote" at bounding box center [1035, 513] width 41 height 12
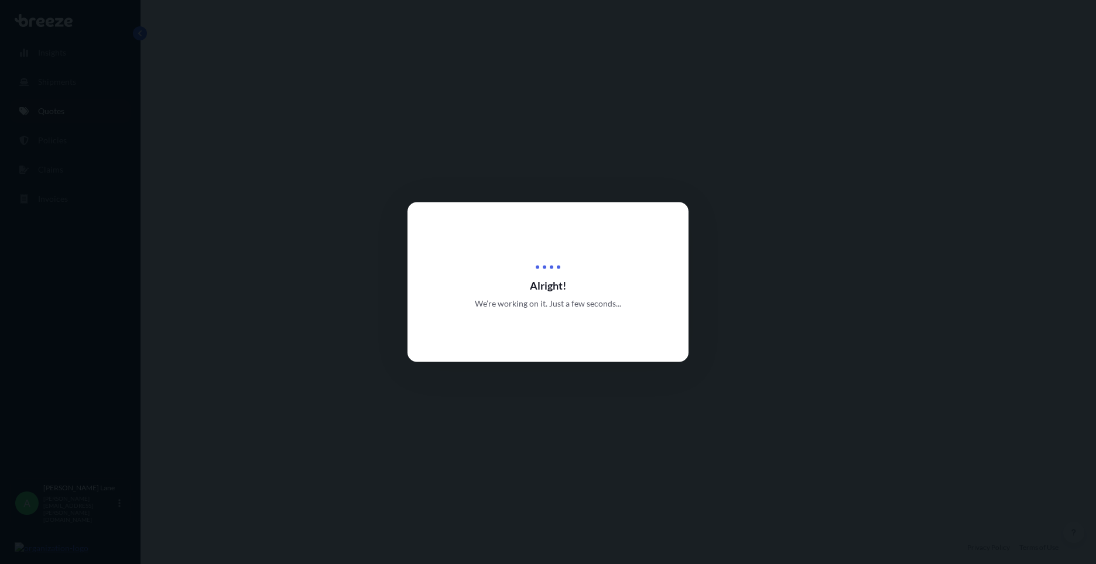
select select "Road"
select select "Air"
select select "Road"
select select "3"
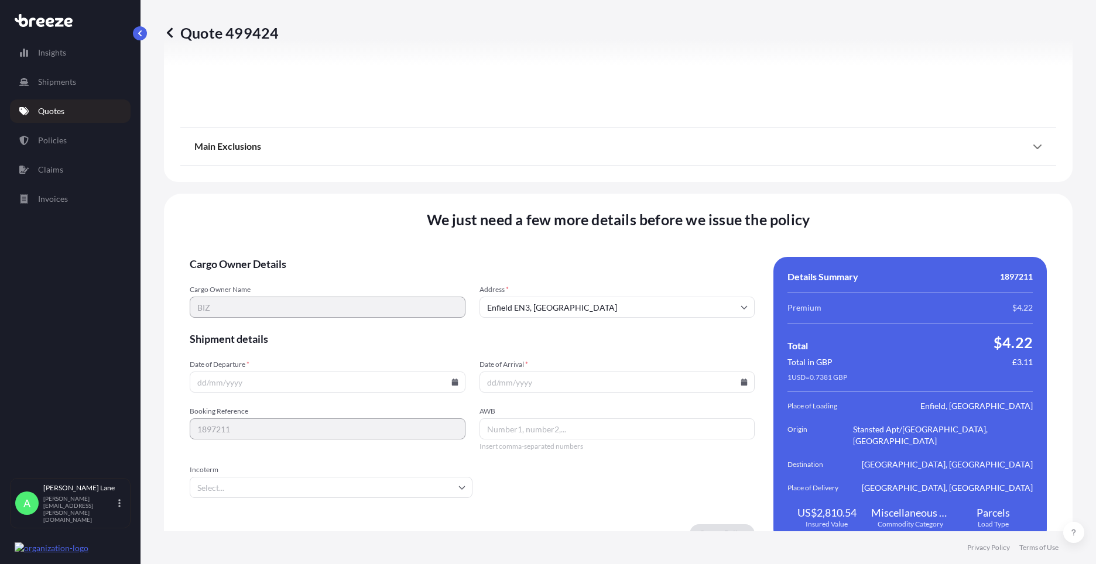
scroll to position [1527, 0]
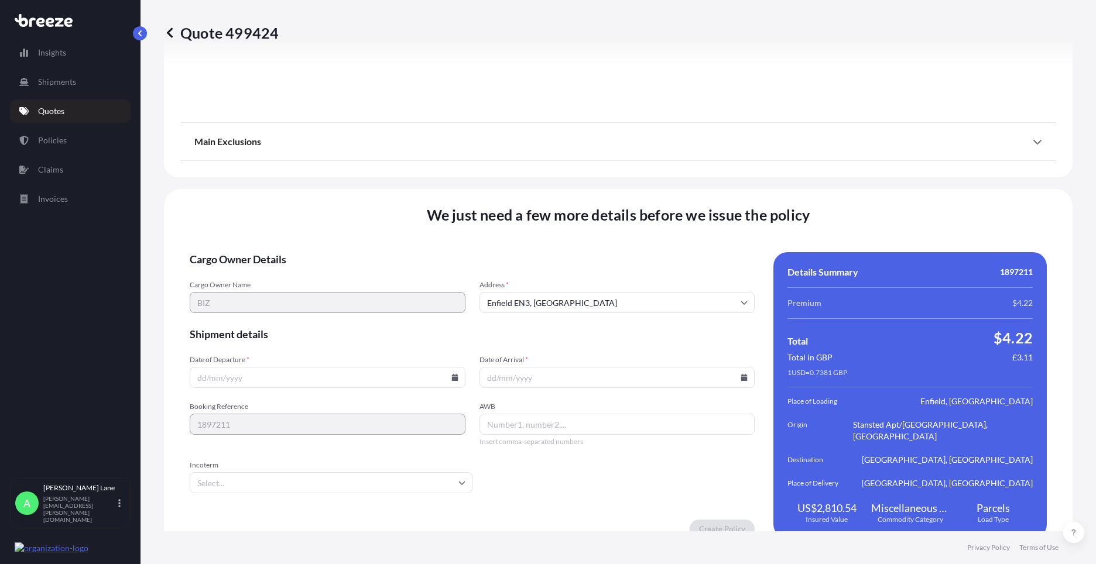
click at [457, 367] on input "Date of Departure *" at bounding box center [328, 377] width 276 height 21
click at [455, 374] on icon at bounding box center [454, 377] width 7 height 7
click at [349, 261] on button "19" at bounding box center [353, 261] width 19 height 19
type input "[DATE]"
click at [248, 472] on input "Incoterm" at bounding box center [331, 482] width 283 height 21
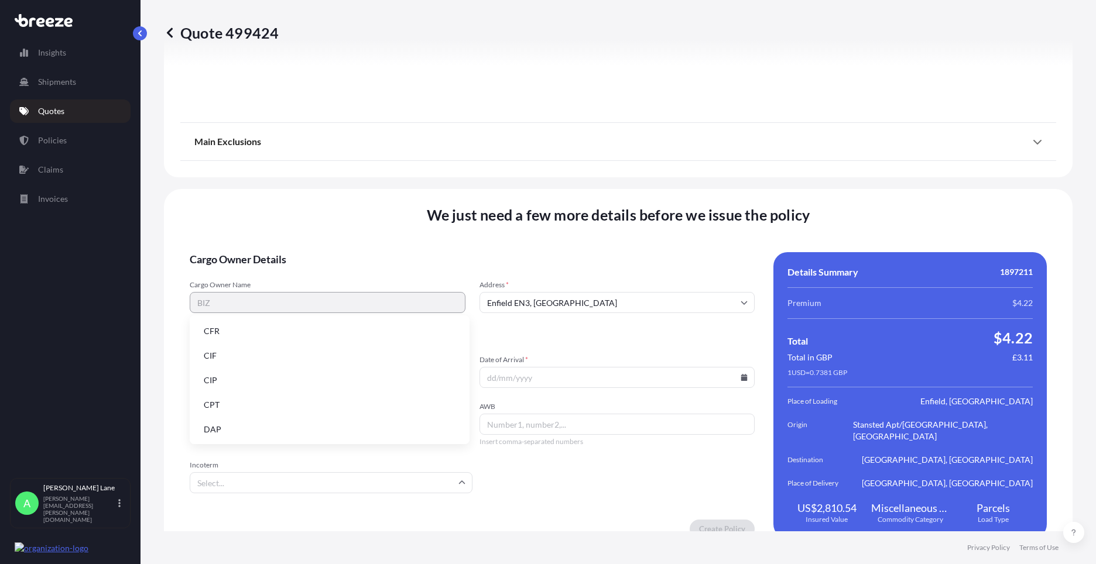
click at [246, 432] on li "DAP" at bounding box center [329, 430] width 270 height 22
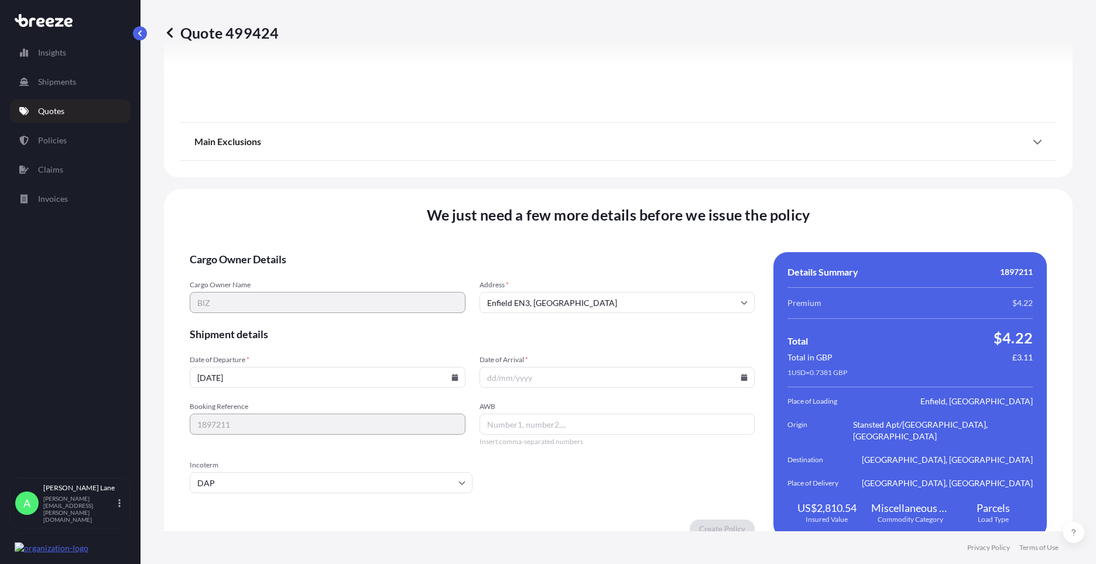
paste input "884507351080"
type input "884507351080"
click at [741, 374] on icon at bounding box center [744, 377] width 6 height 7
click at [604, 286] on button "25" at bounding box center [613, 284] width 19 height 19
type input "[DATE]"
